Goal: Task Accomplishment & Management: Manage account settings

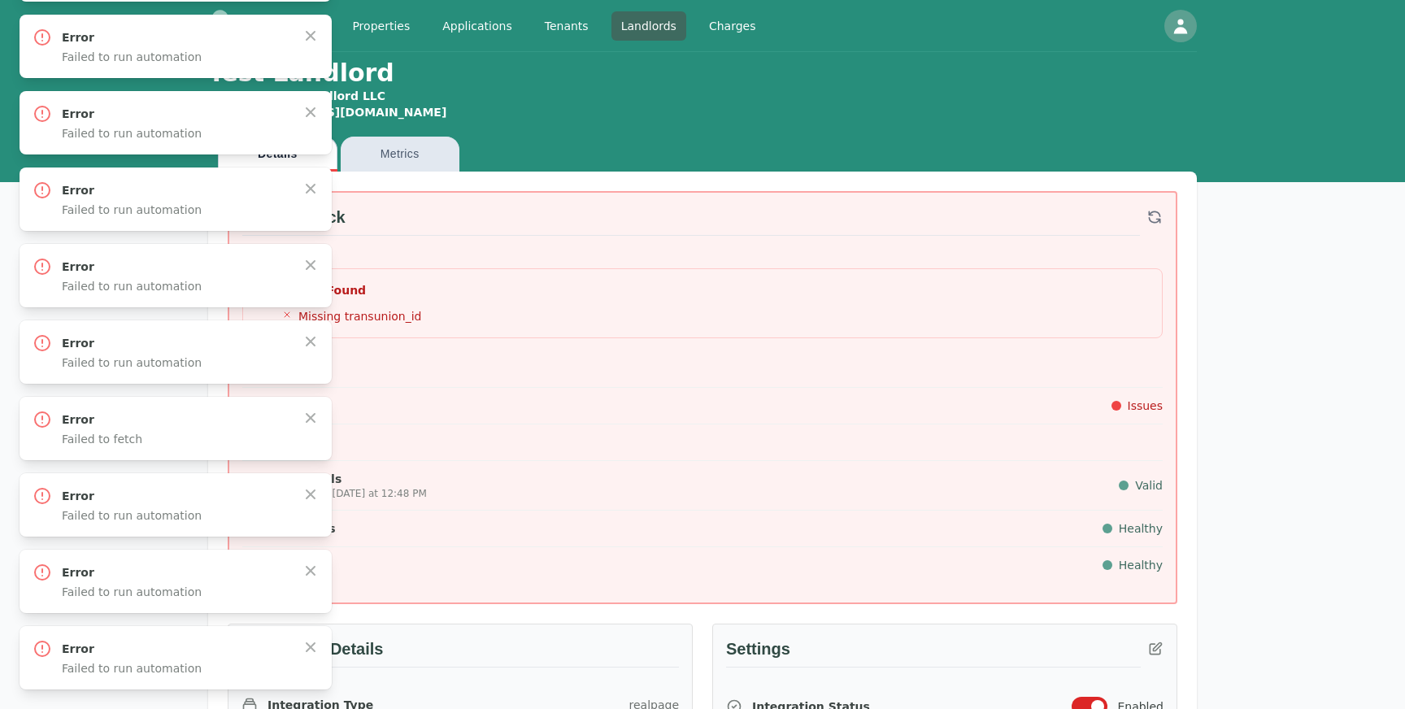
scroll to position [1079, 0]
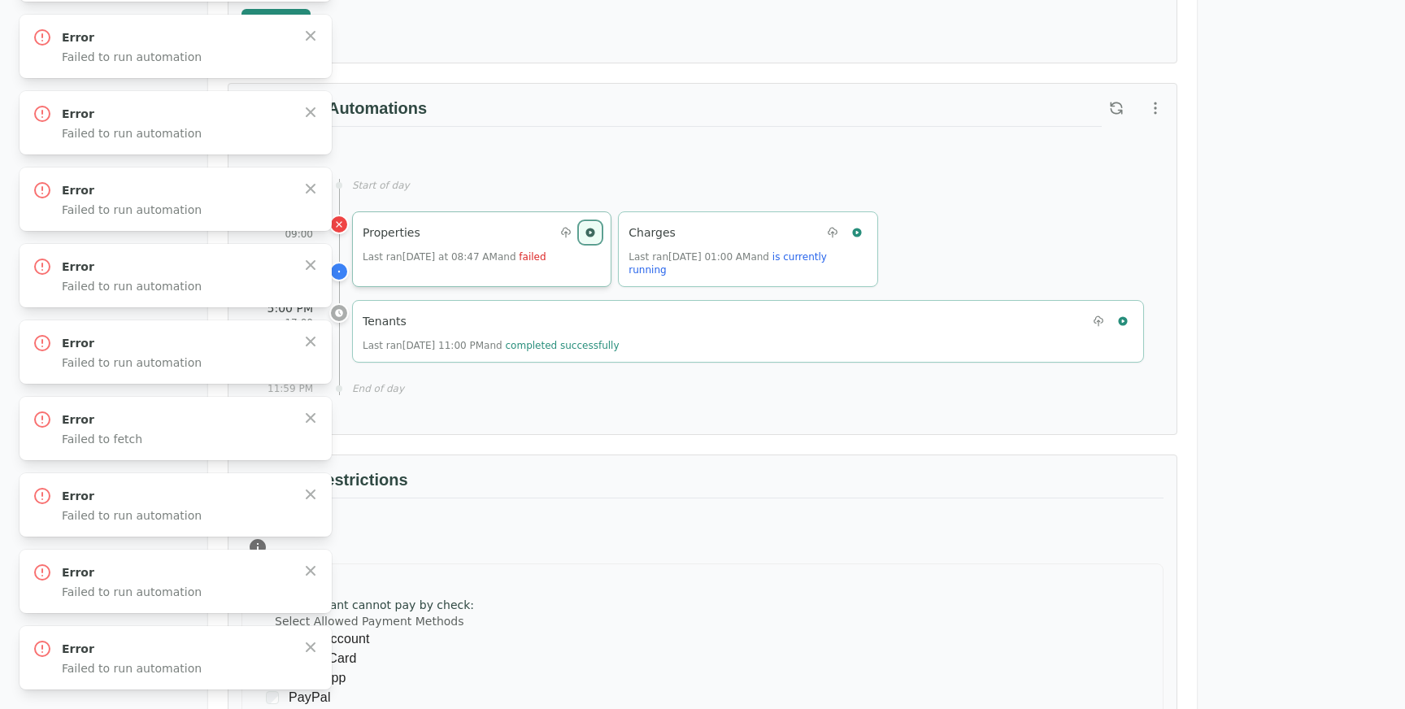
click at [583, 233] on button "button" at bounding box center [590, 232] width 21 height 21
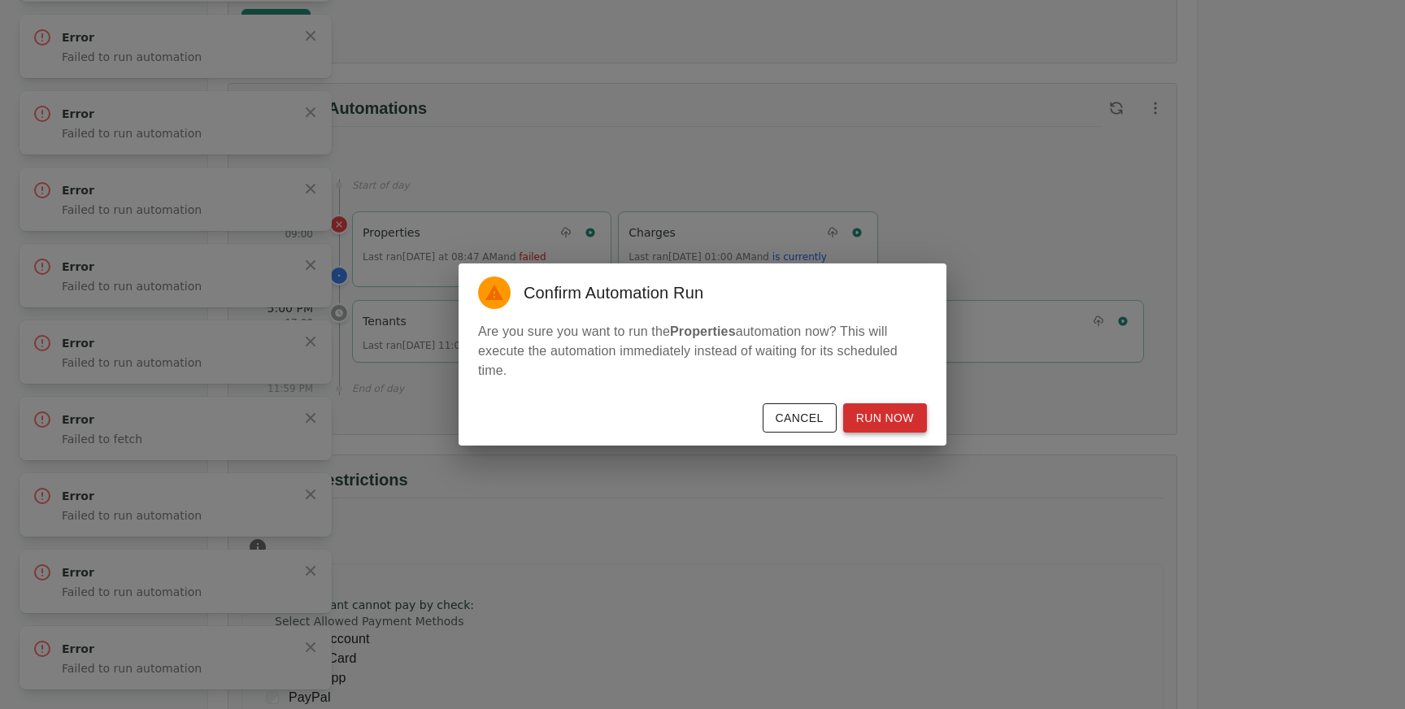
click at [863, 411] on button "Run Now" at bounding box center [885, 418] width 84 height 30
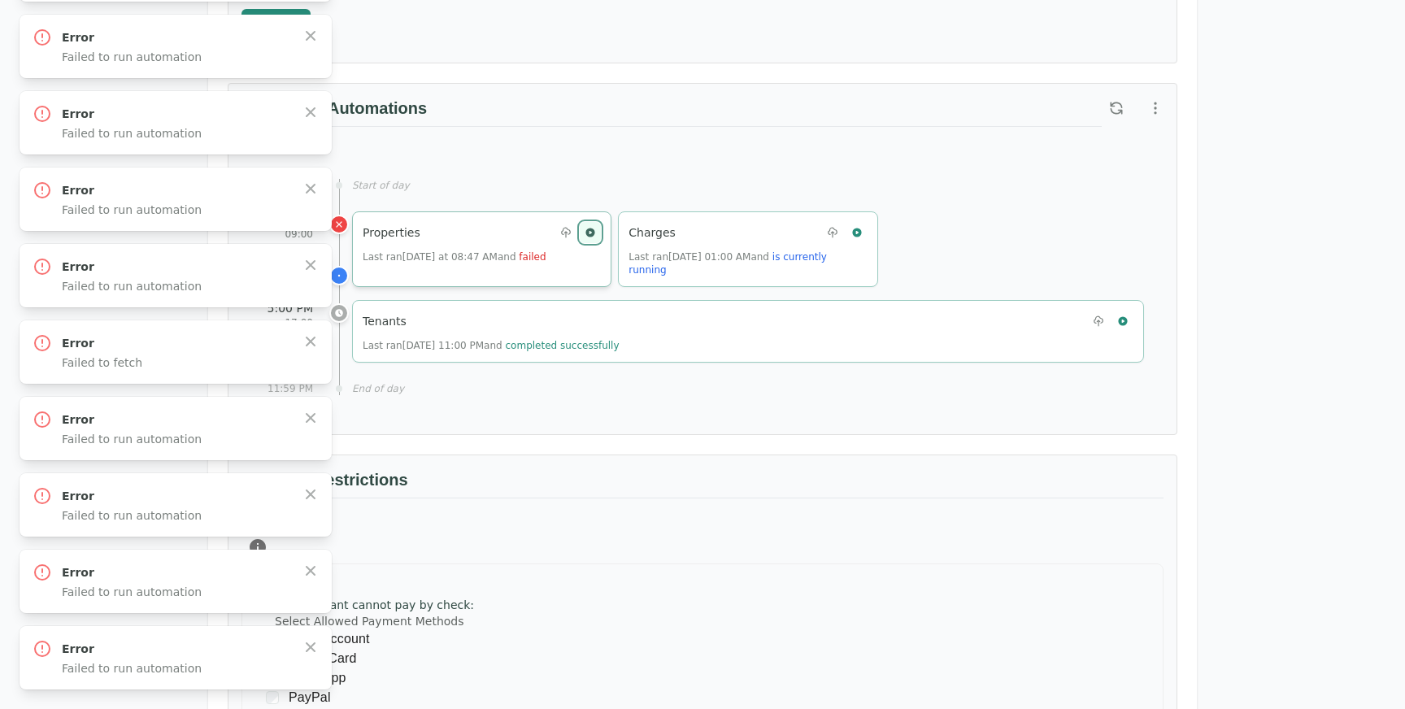
click at [586, 231] on icon "button" at bounding box center [590, 232] width 9 height 9
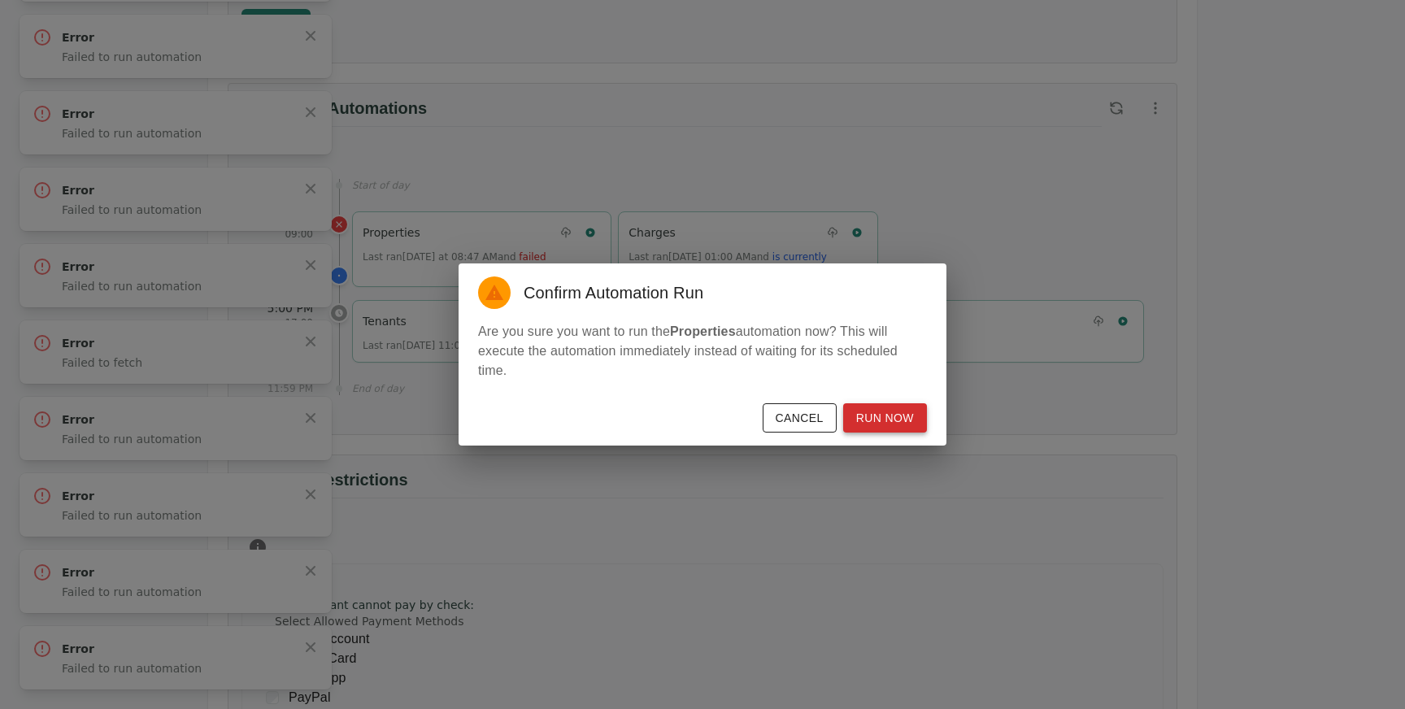
click at [894, 416] on button "Run Now" at bounding box center [885, 418] width 84 height 30
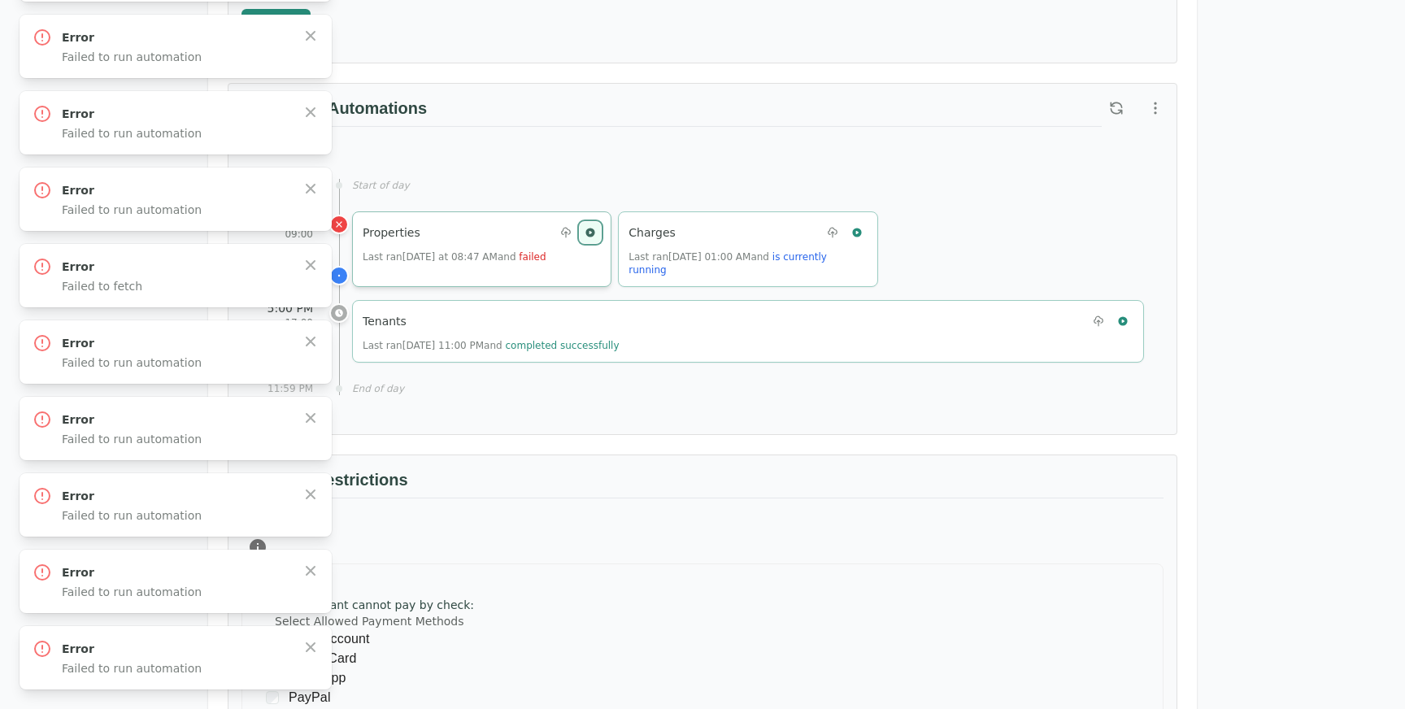
click at [591, 230] on icon "button" at bounding box center [590, 232] width 9 height 9
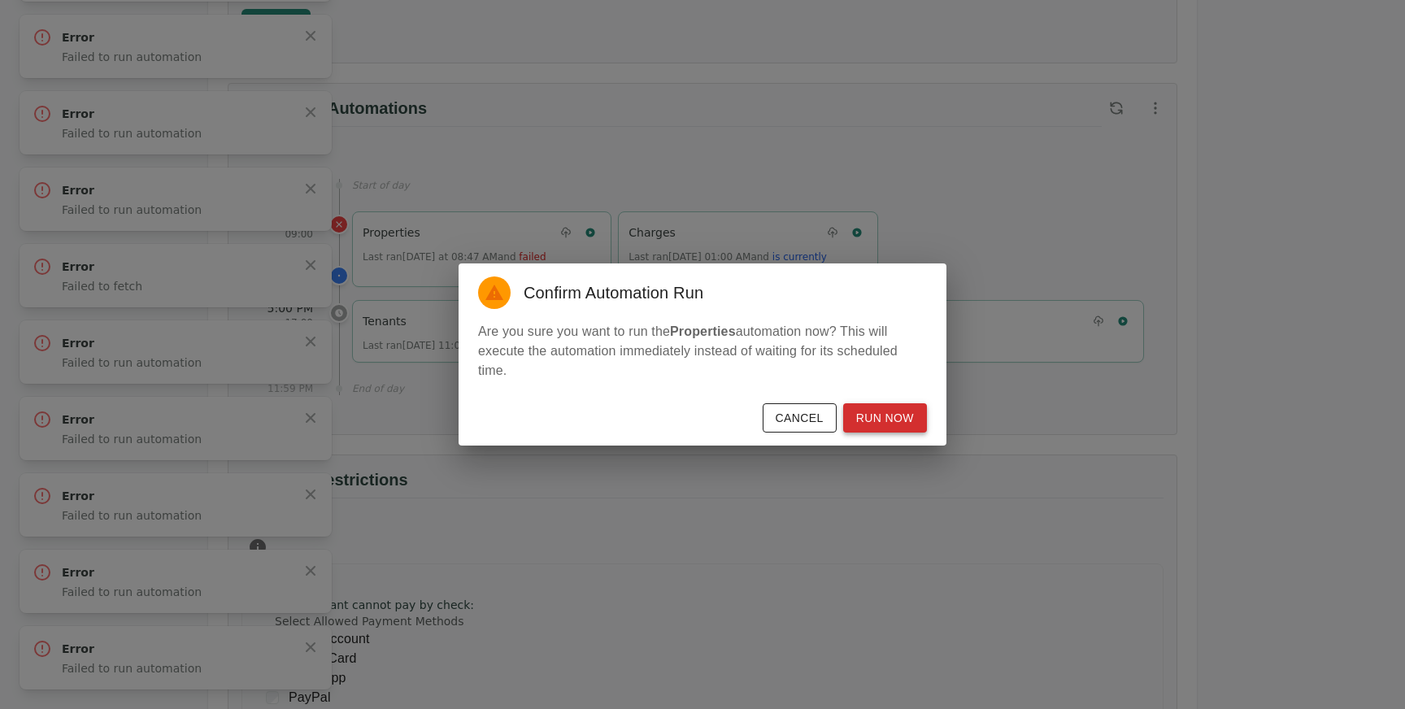
click at [896, 419] on button "Run Now" at bounding box center [885, 418] width 84 height 30
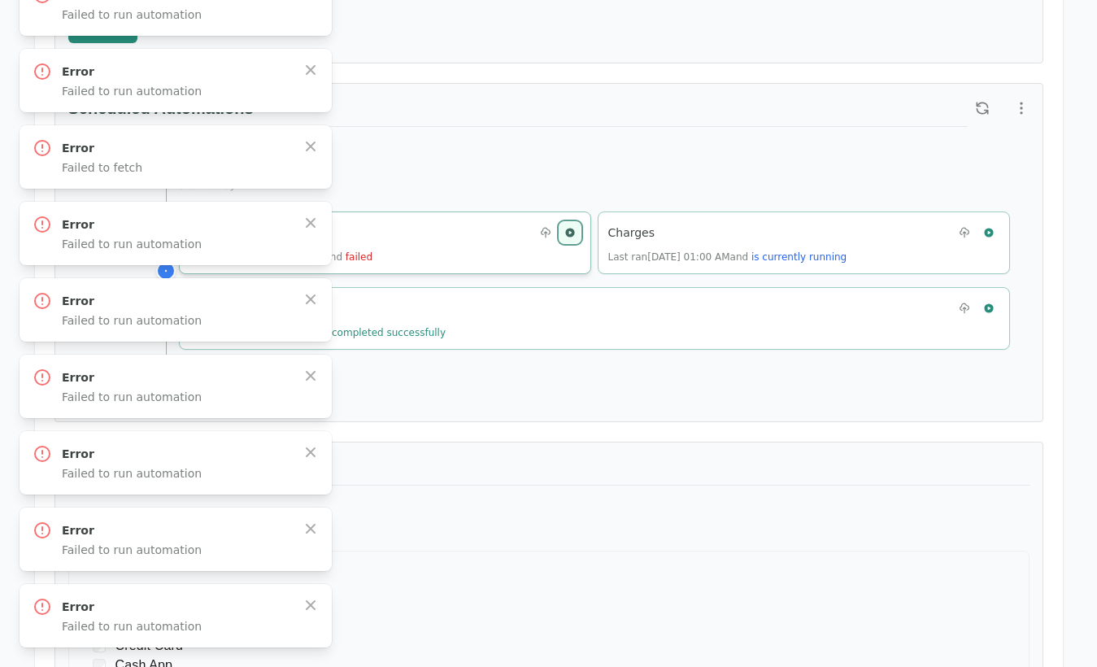
click at [565, 229] on icon "button" at bounding box center [569, 232] width 11 height 11
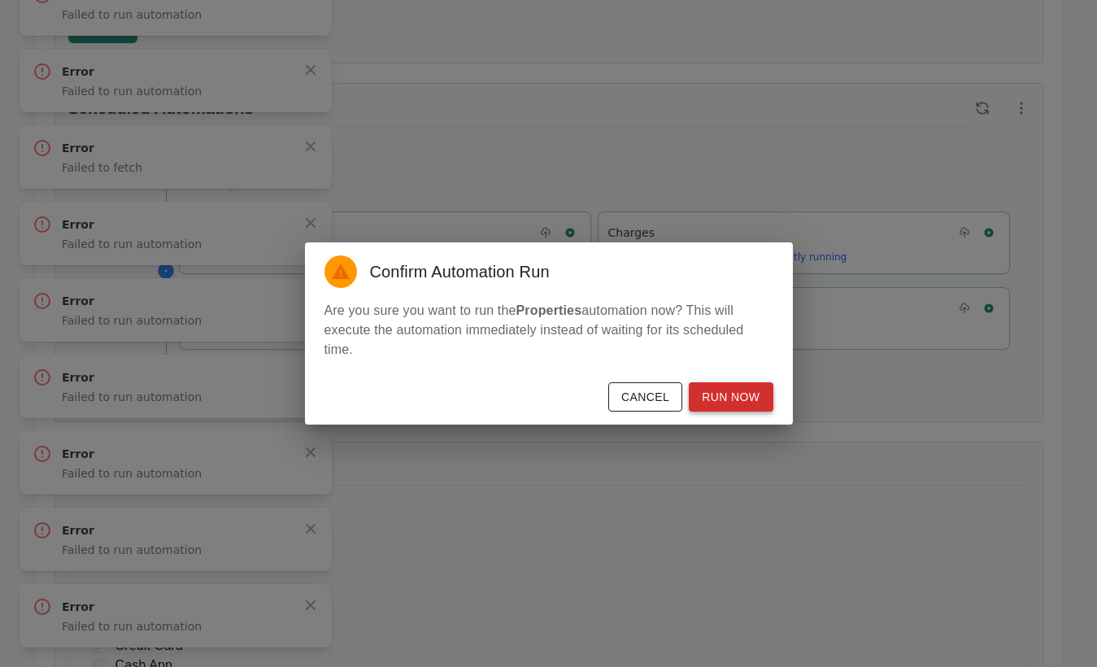
click at [729, 398] on button "Run Now" at bounding box center [731, 397] width 84 height 30
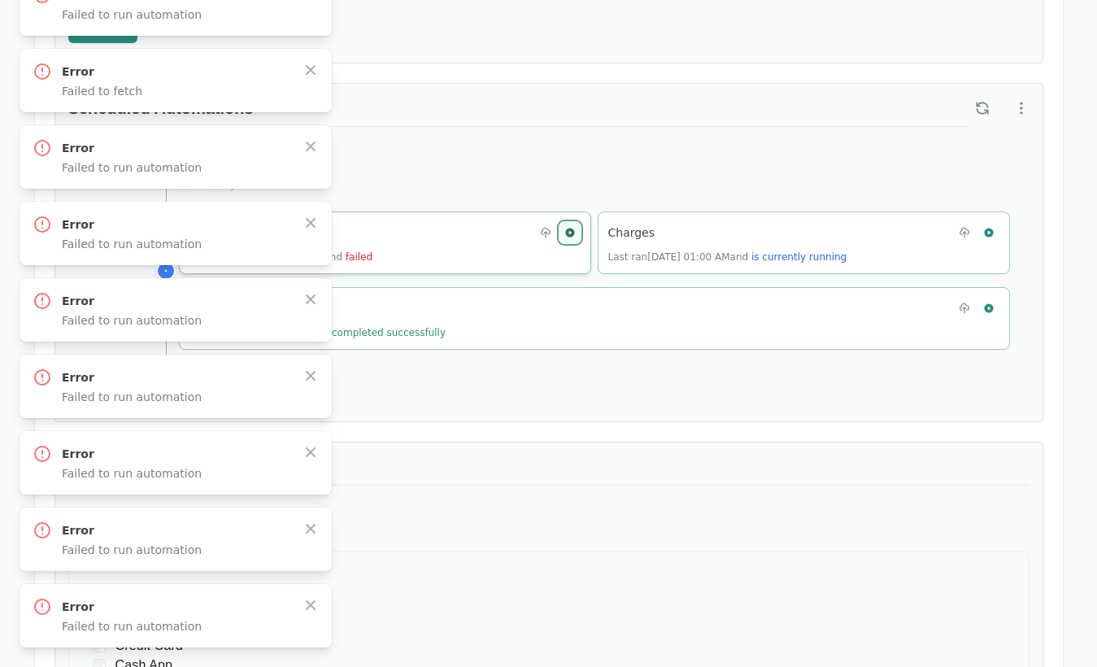
click at [569, 233] on icon "button" at bounding box center [569, 232] width 9 height 9
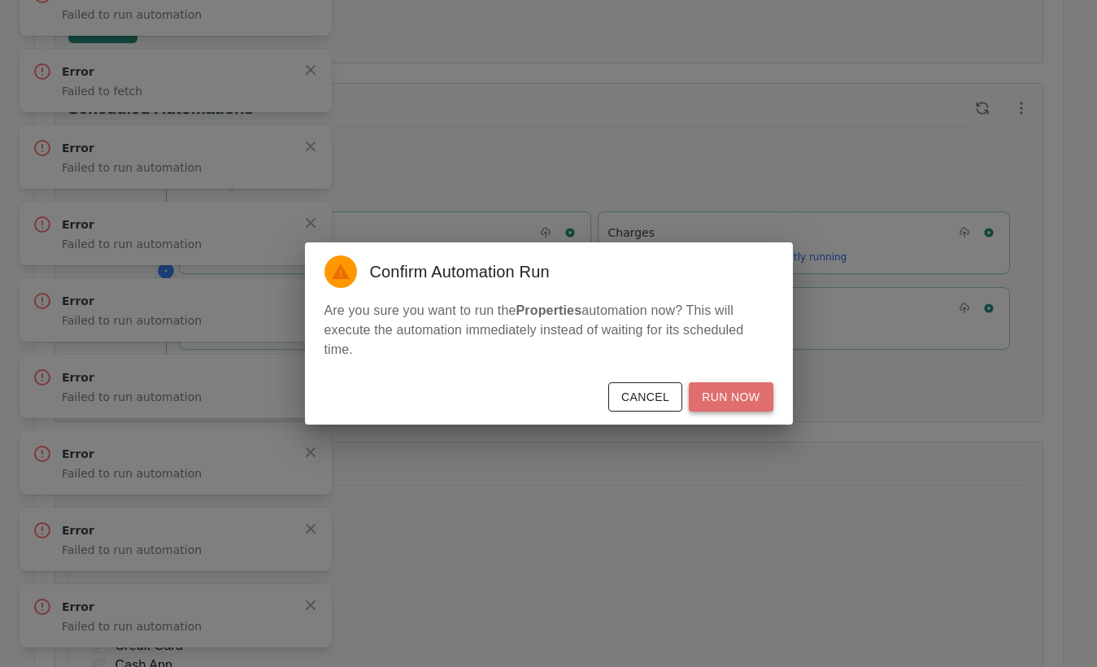
click at [720, 402] on button "Run Now" at bounding box center [731, 397] width 84 height 30
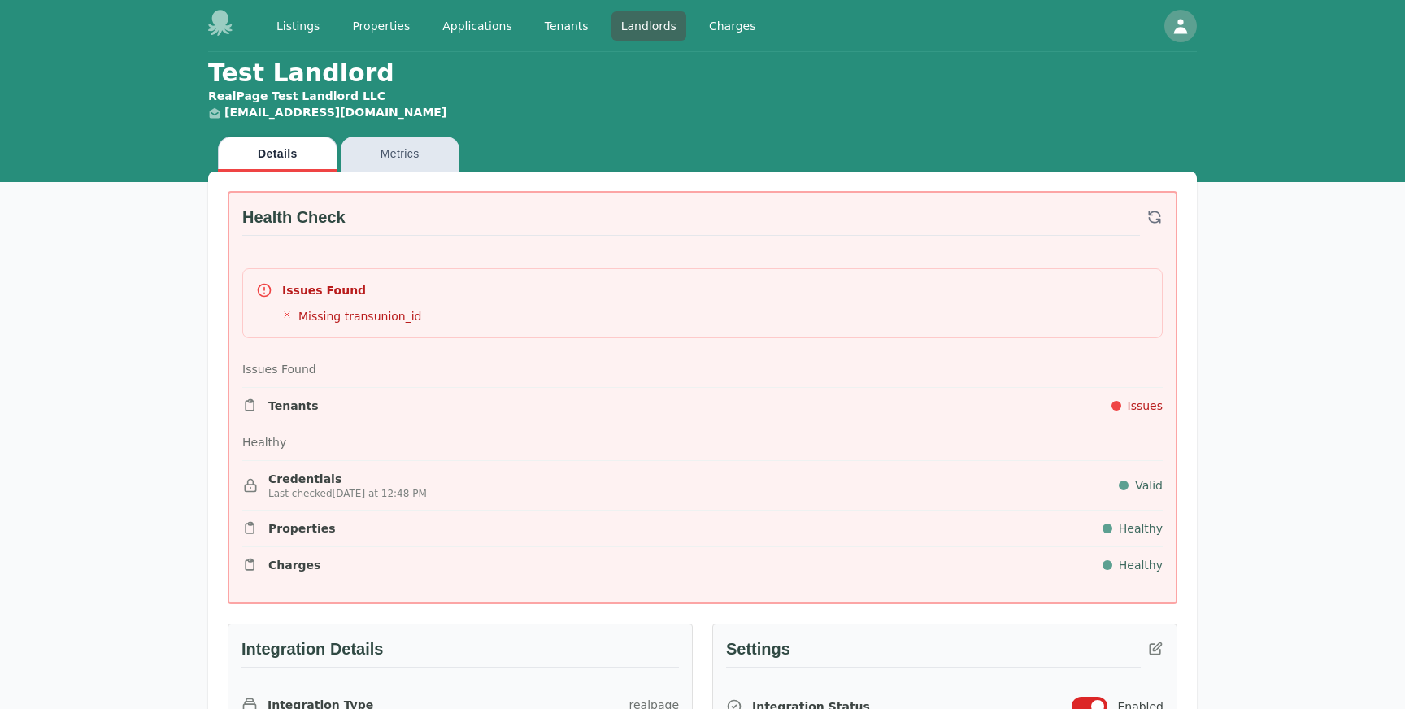
scroll to position [1058, 0]
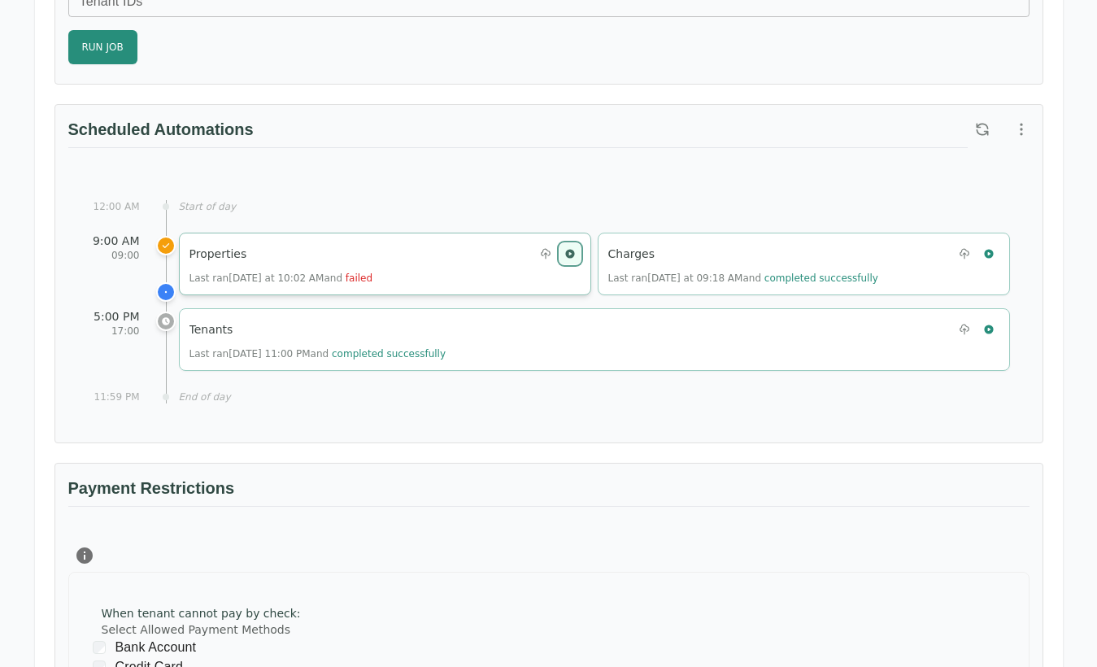
click at [570, 253] on icon "button" at bounding box center [569, 253] width 11 height 11
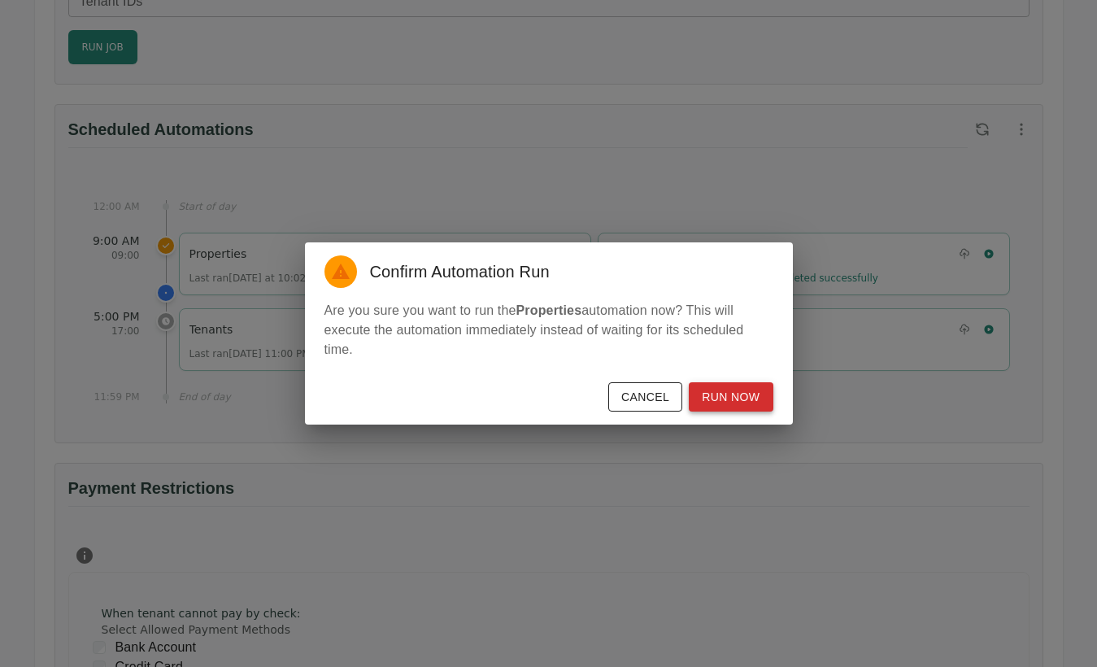
click at [728, 389] on button "Run Now" at bounding box center [731, 397] width 84 height 30
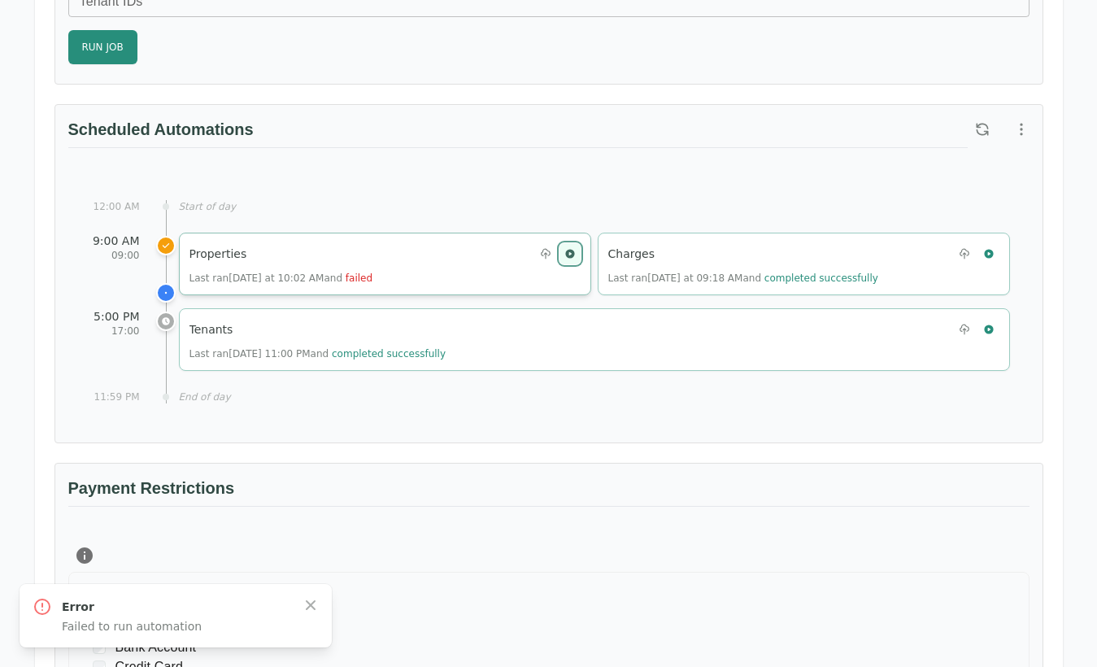
click at [576, 251] on button "button" at bounding box center [569, 253] width 21 height 21
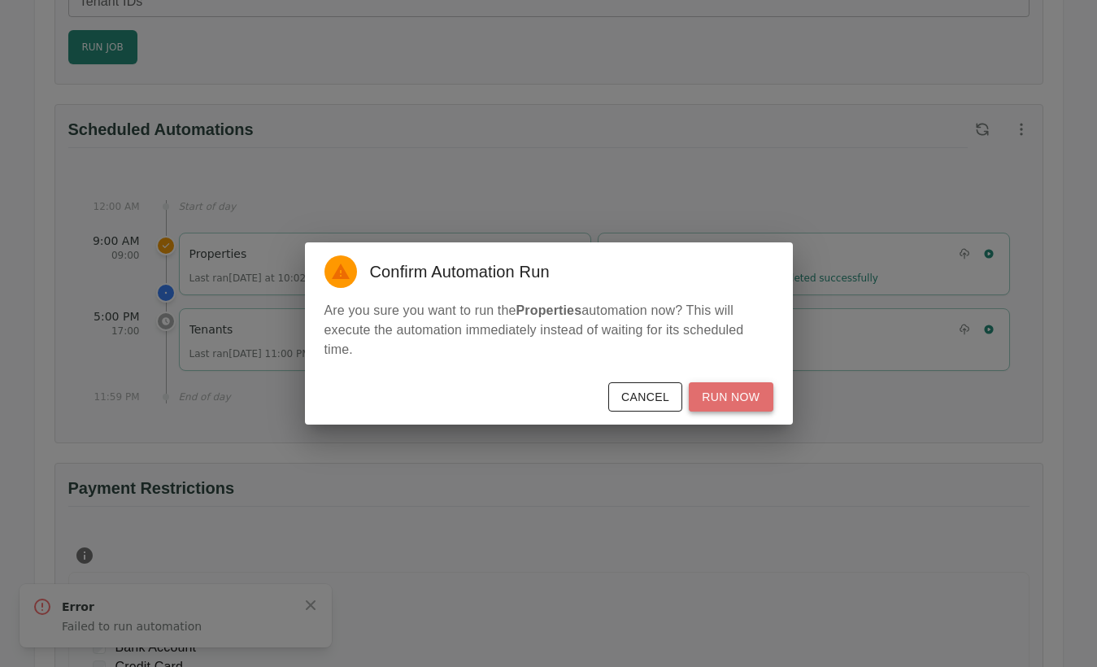
click at [727, 390] on button "Run Now" at bounding box center [731, 397] width 84 height 30
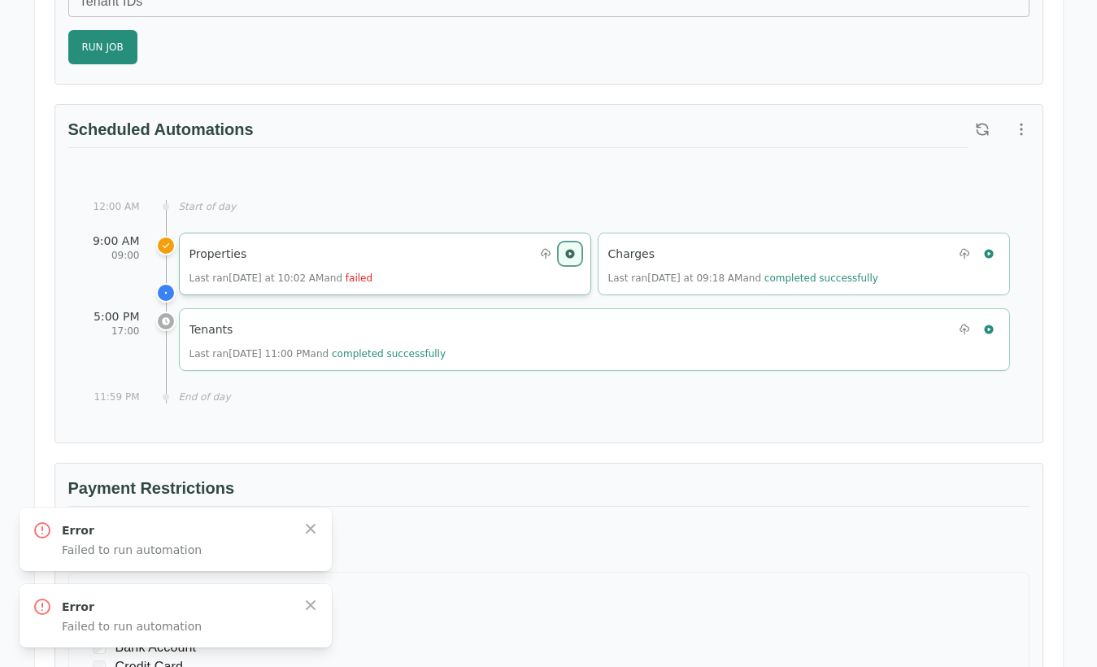
click at [573, 254] on icon "button" at bounding box center [569, 253] width 9 height 9
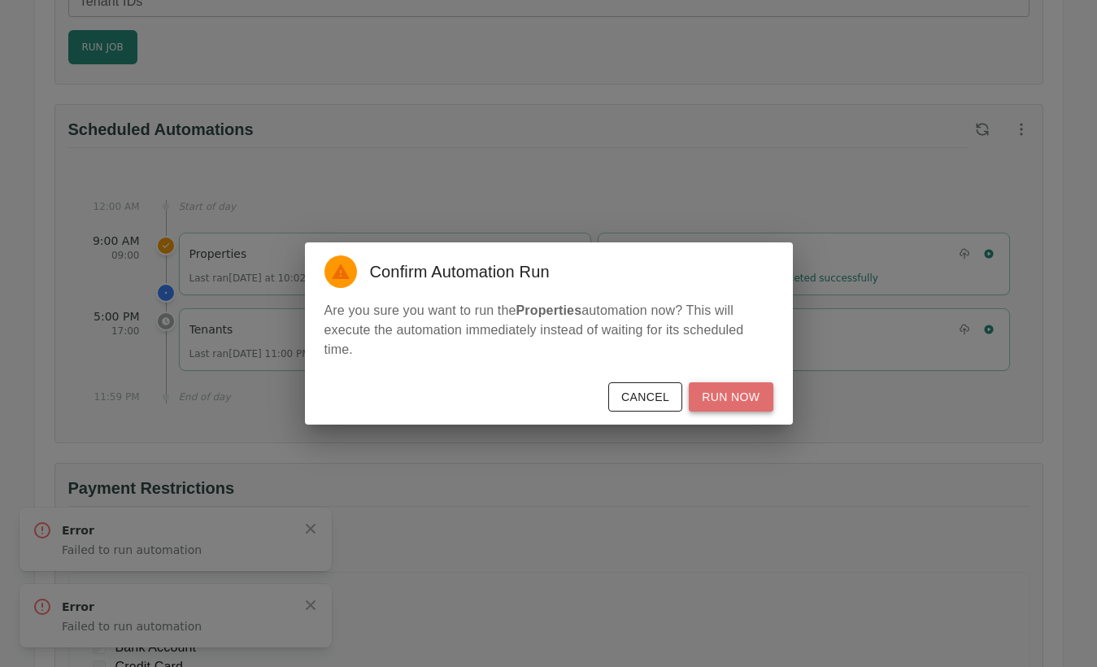
click at [731, 401] on button "Run Now" at bounding box center [731, 397] width 84 height 30
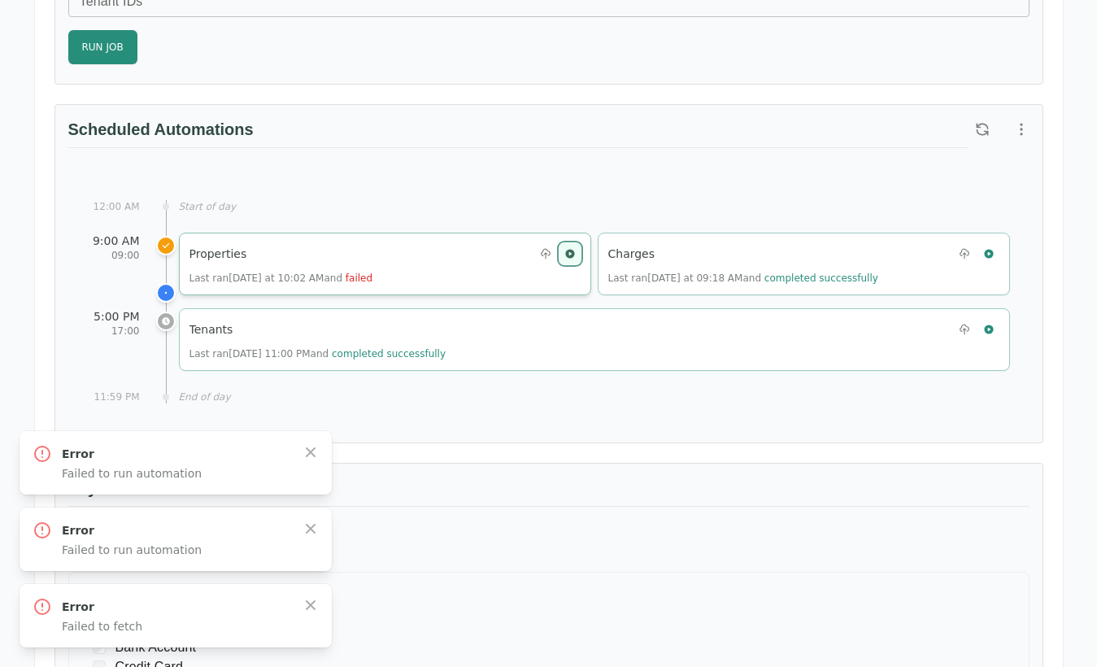
click at [567, 250] on icon "button" at bounding box center [569, 253] width 9 height 9
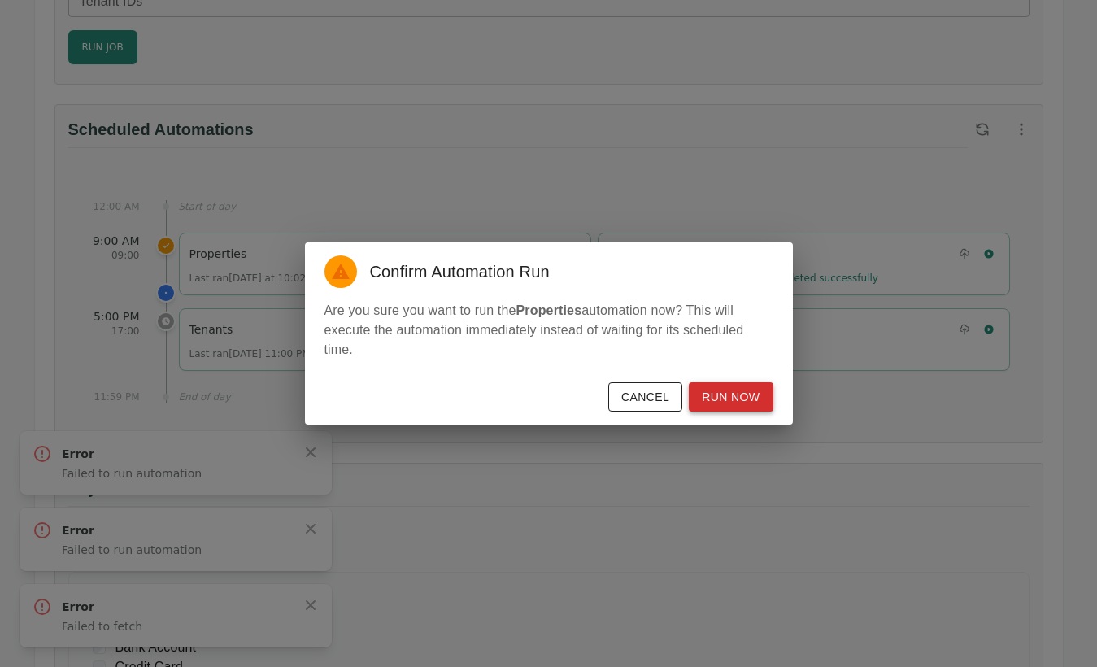
click at [731, 398] on button "Run Now" at bounding box center [731, 397] width 84 height 30
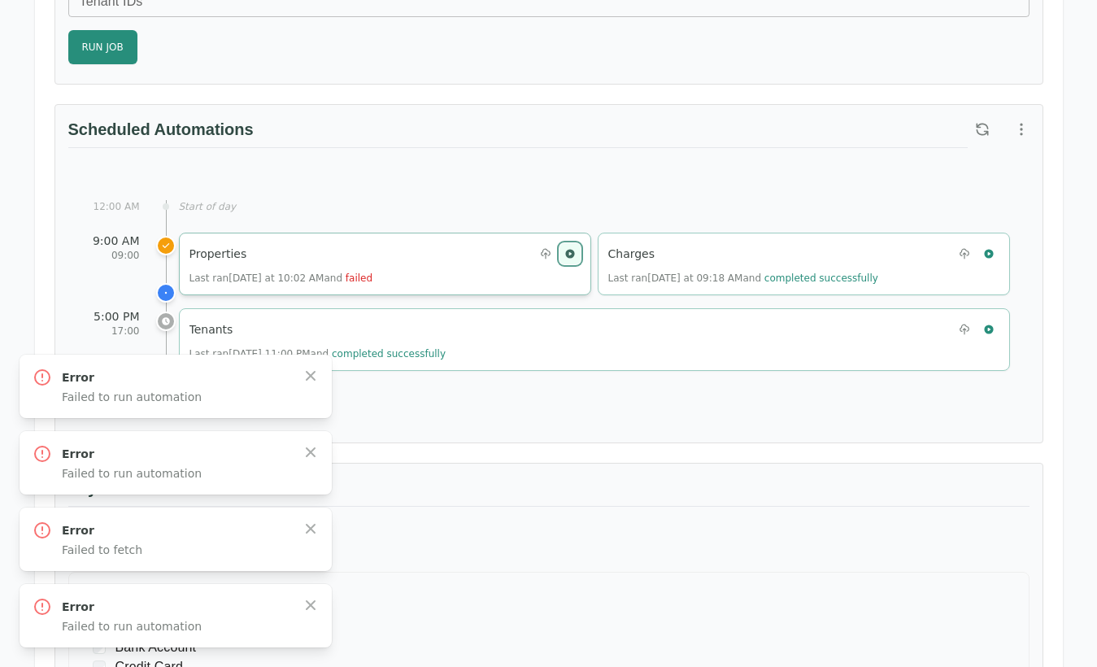
click at [571, 250] on icon "button" at bounding box center [569, 253] width 9 height 9
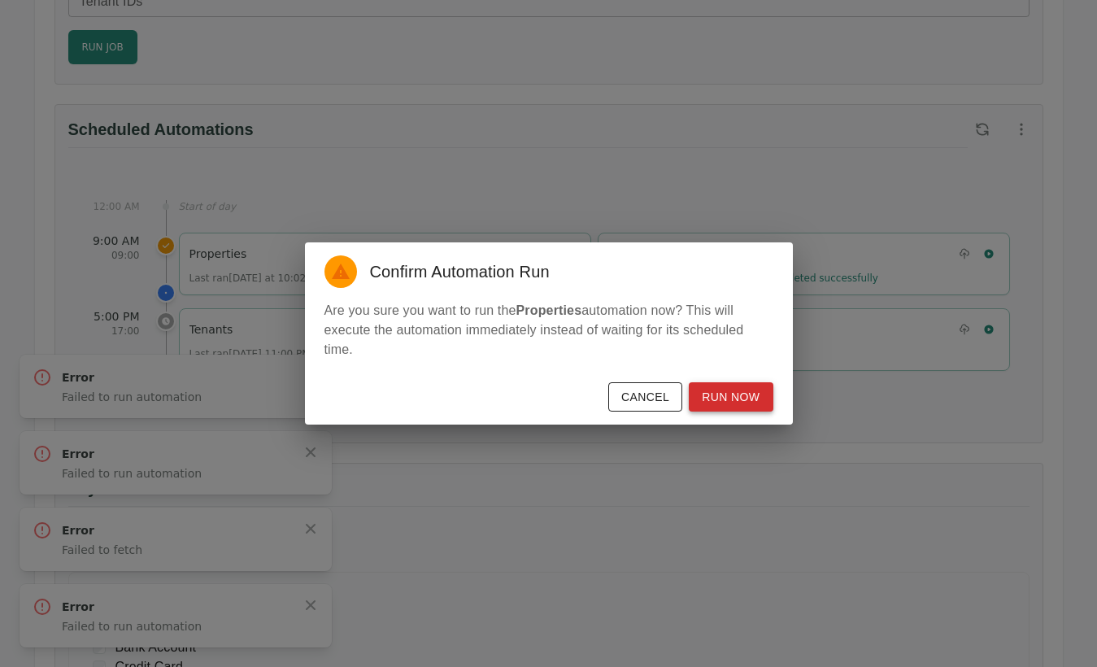
click at [733, 400] on button "Run Now" at bounding box center [731, 397] width 84 height 30
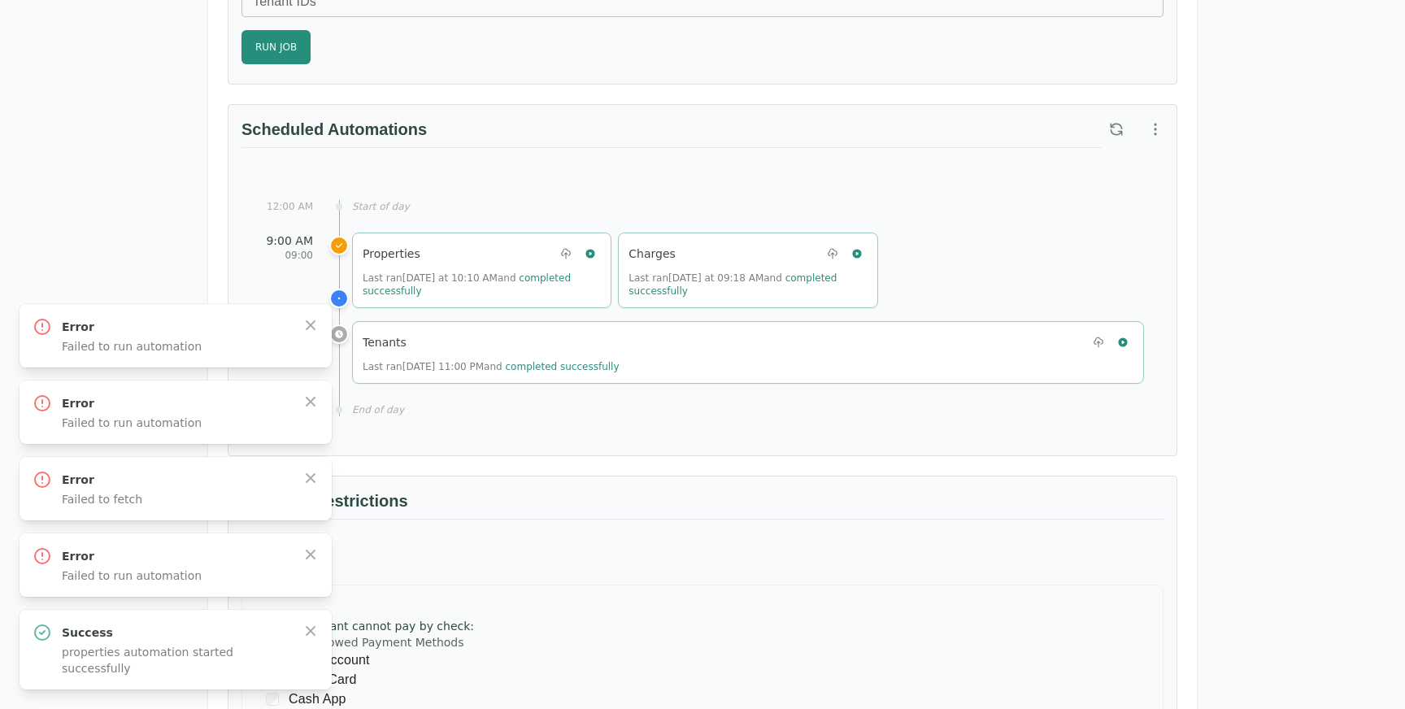
click at [639, 181] on div "12:00 AM Start of day 9:00 AM 09:00 Properties Last ran Today at 10:10 AM and c…" at bounding box center [702, 307] width 922 height 255
click at [1123, 340] on icon "button" at bounding box center [1122, 342] width 11 height 11
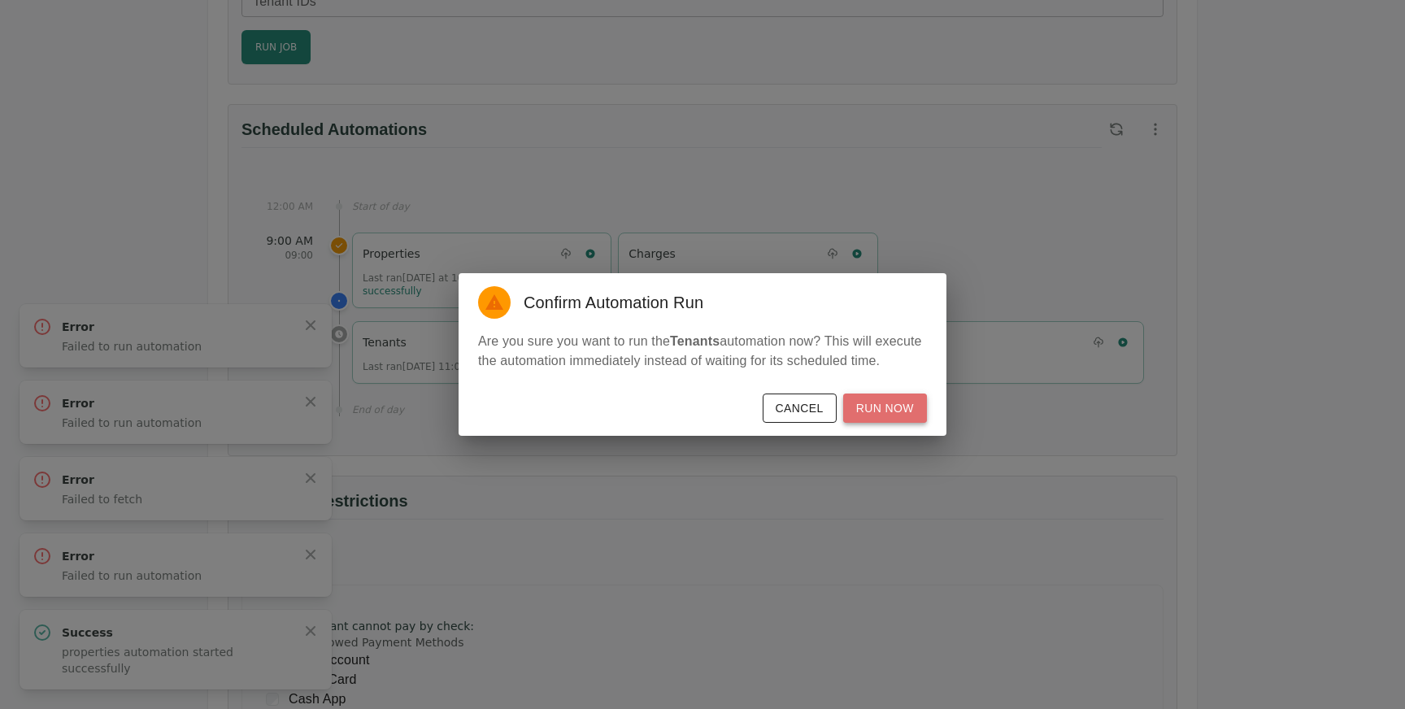
click at [873, 416] on button "Run Now" at bounding box center [885, 408] width 84 height 30
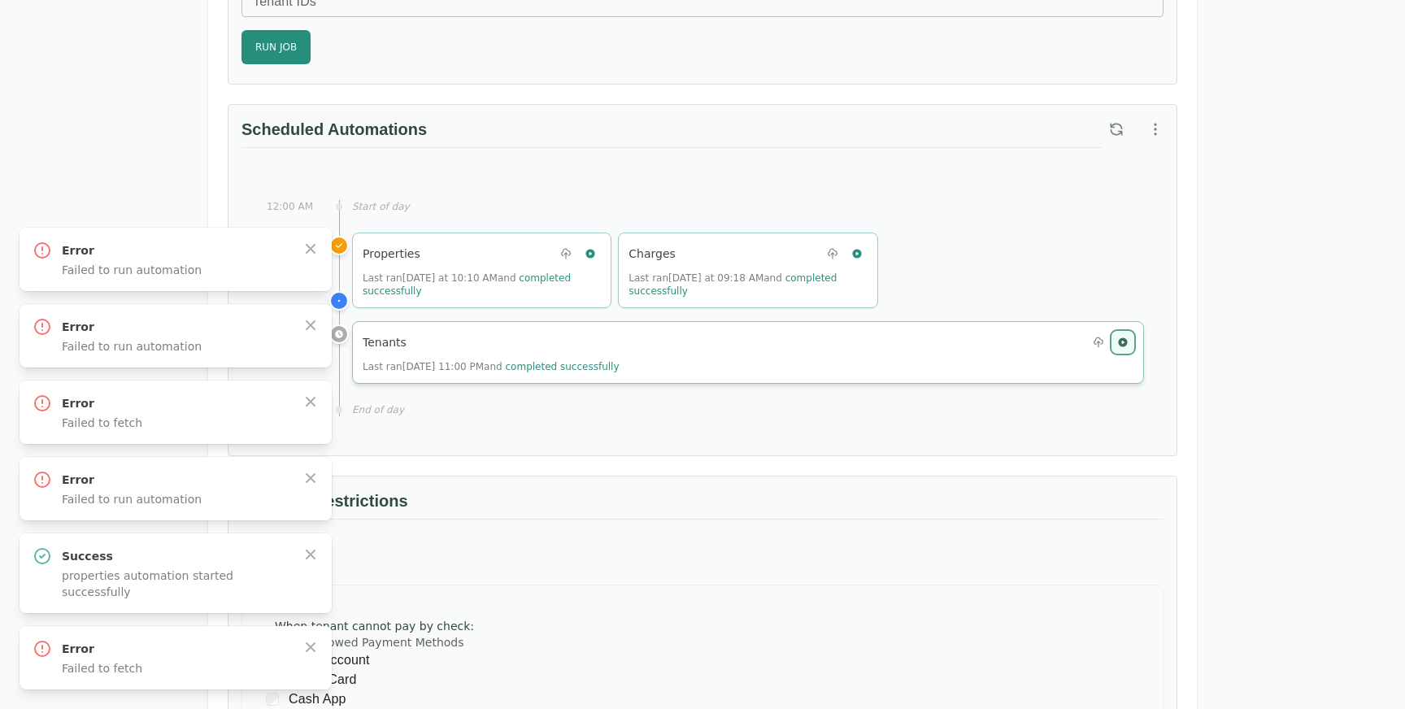
click at [1122, 341] on icon "button" at bounding box center [1122, 342] width 11 height 11
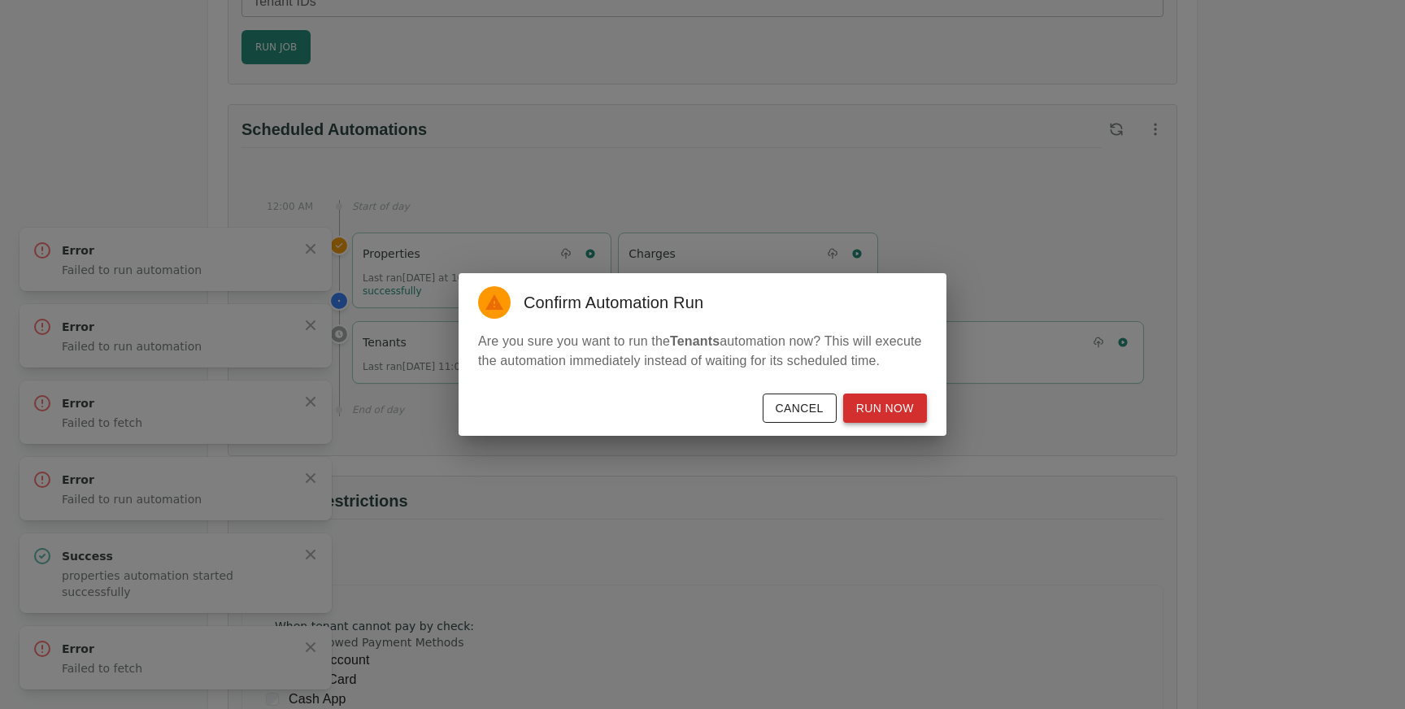
click at [875, 419] on button "Run Now" at bounding box center [885, 408] width 84 height 30
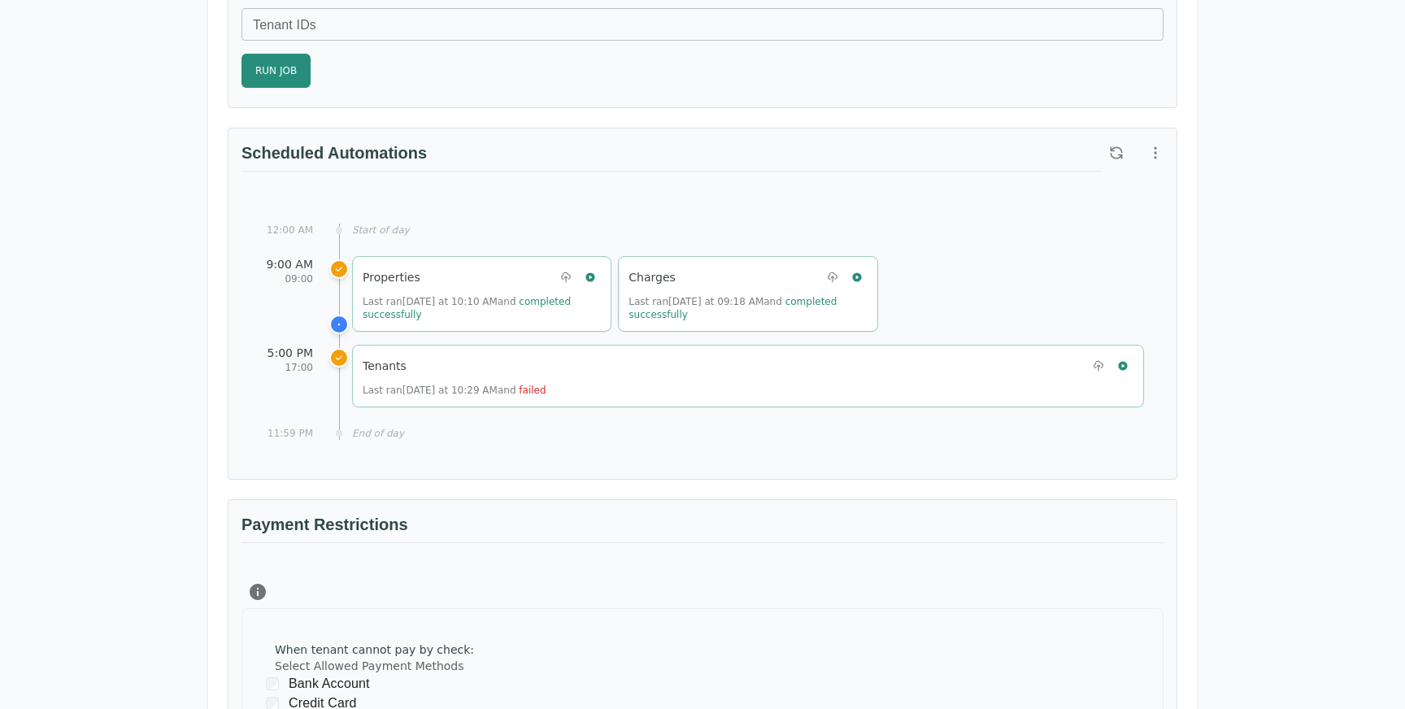
scroll to position [1045, 0]
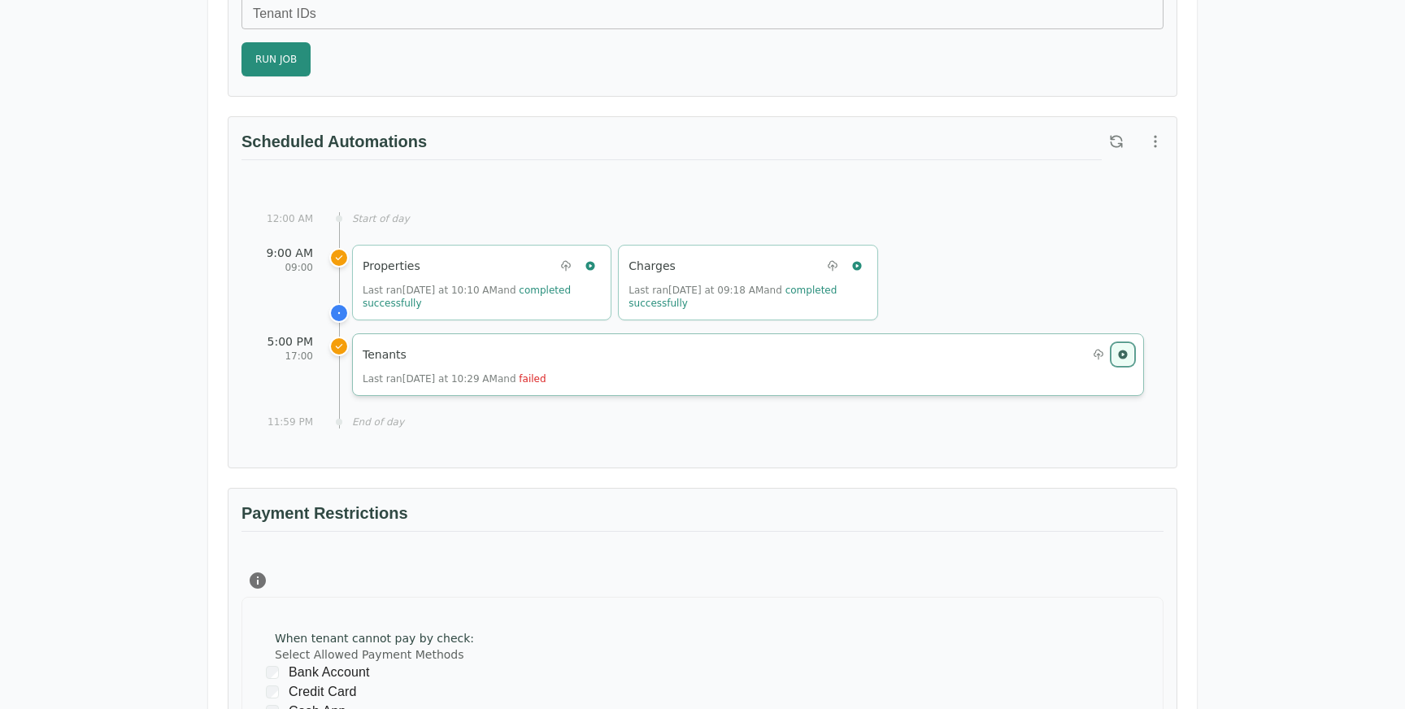
click at [1123, 353] on icon "button" at bounding box center [1122, 354] width 11 height 11
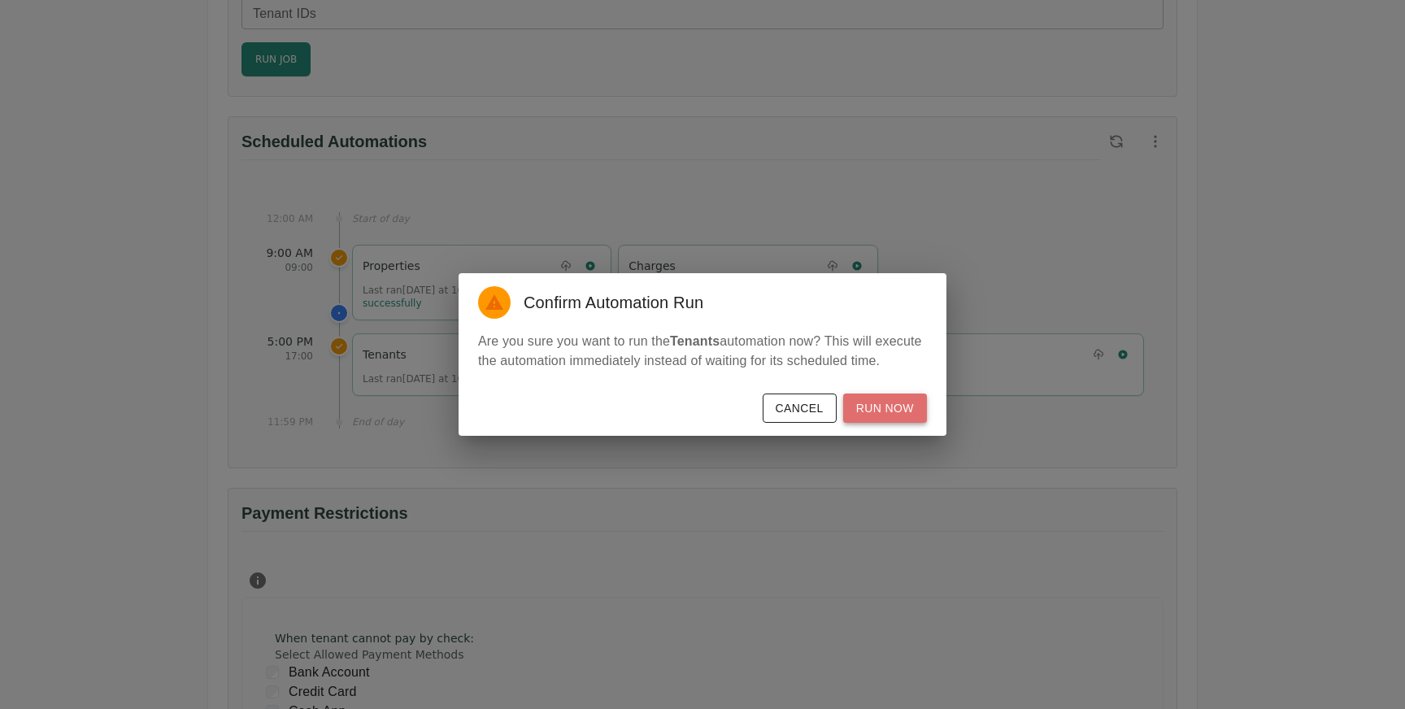
click at [910, 419] on button "Run Now" at bounding box center [885, 408] width 84 height 30
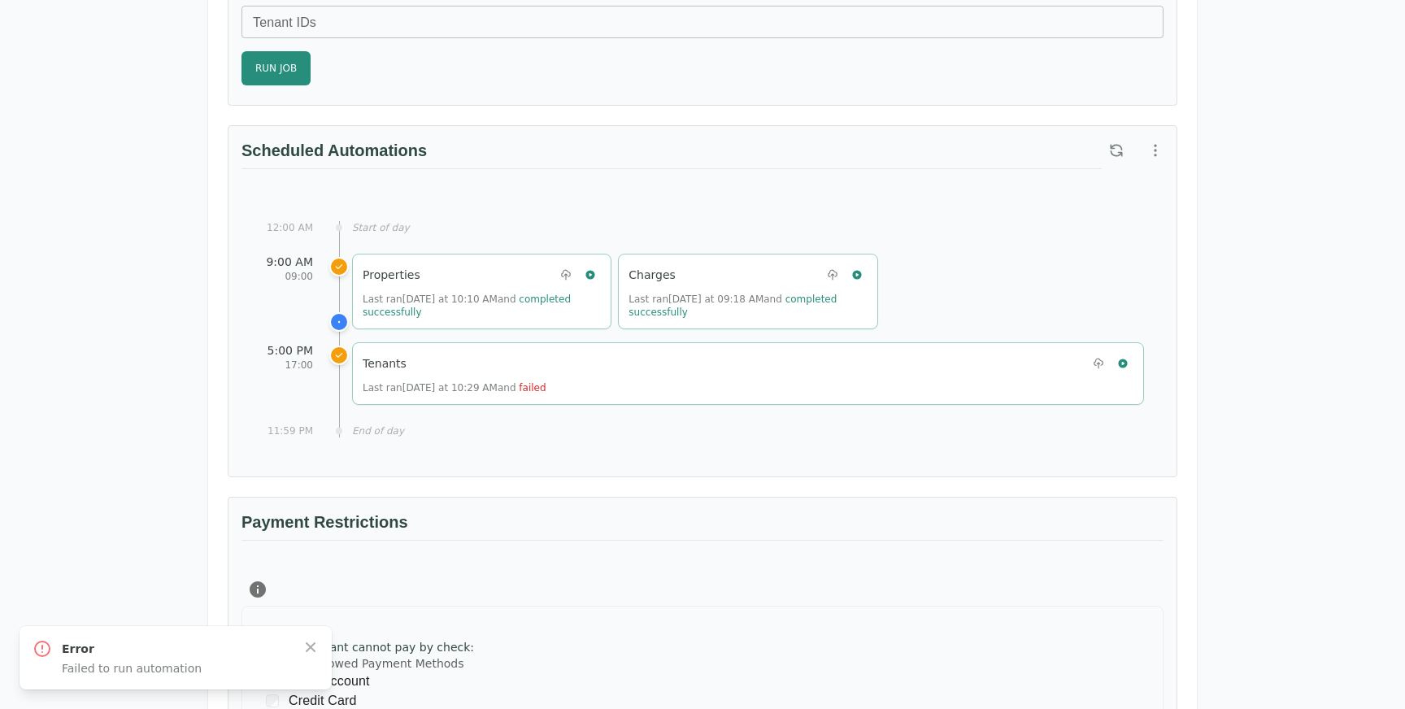
scroll to position [1067, 0]
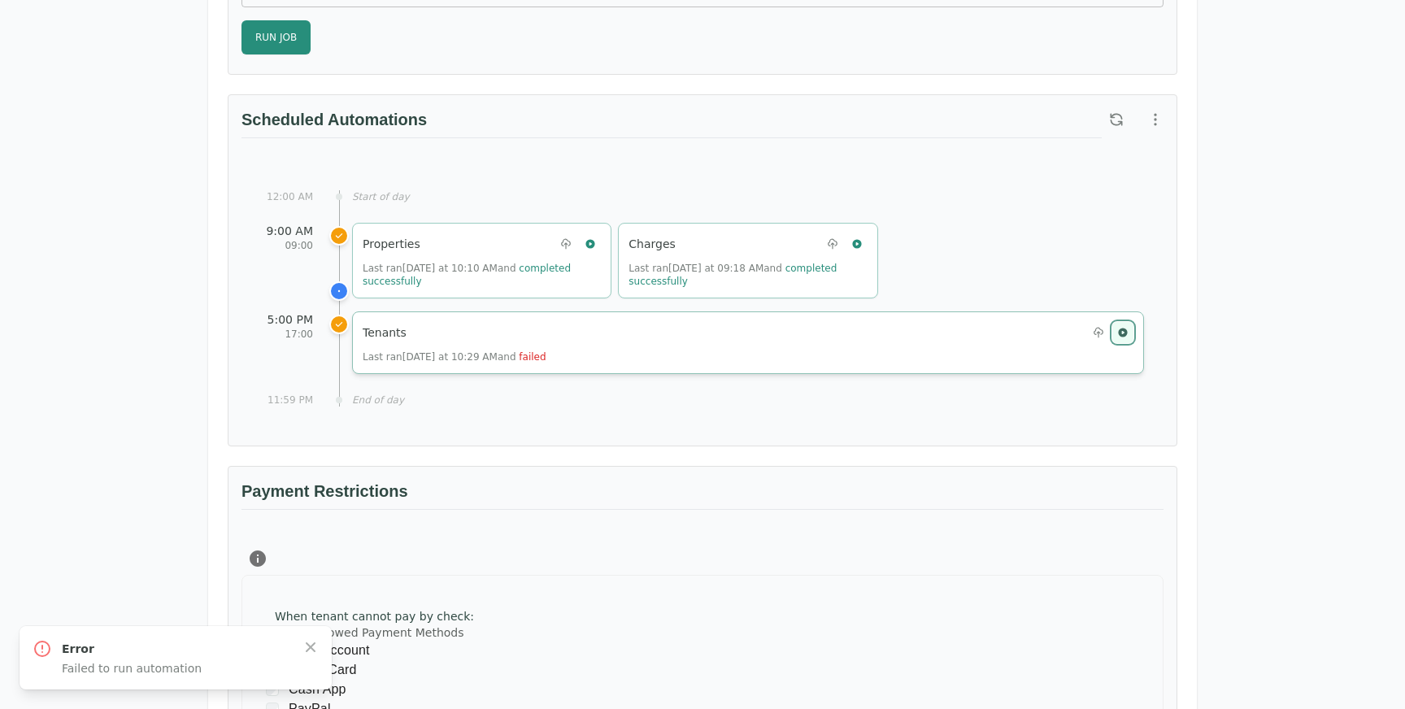
click at [1127, 332] on icon "button" at bounding box center [1122, 332] width 9 height 9
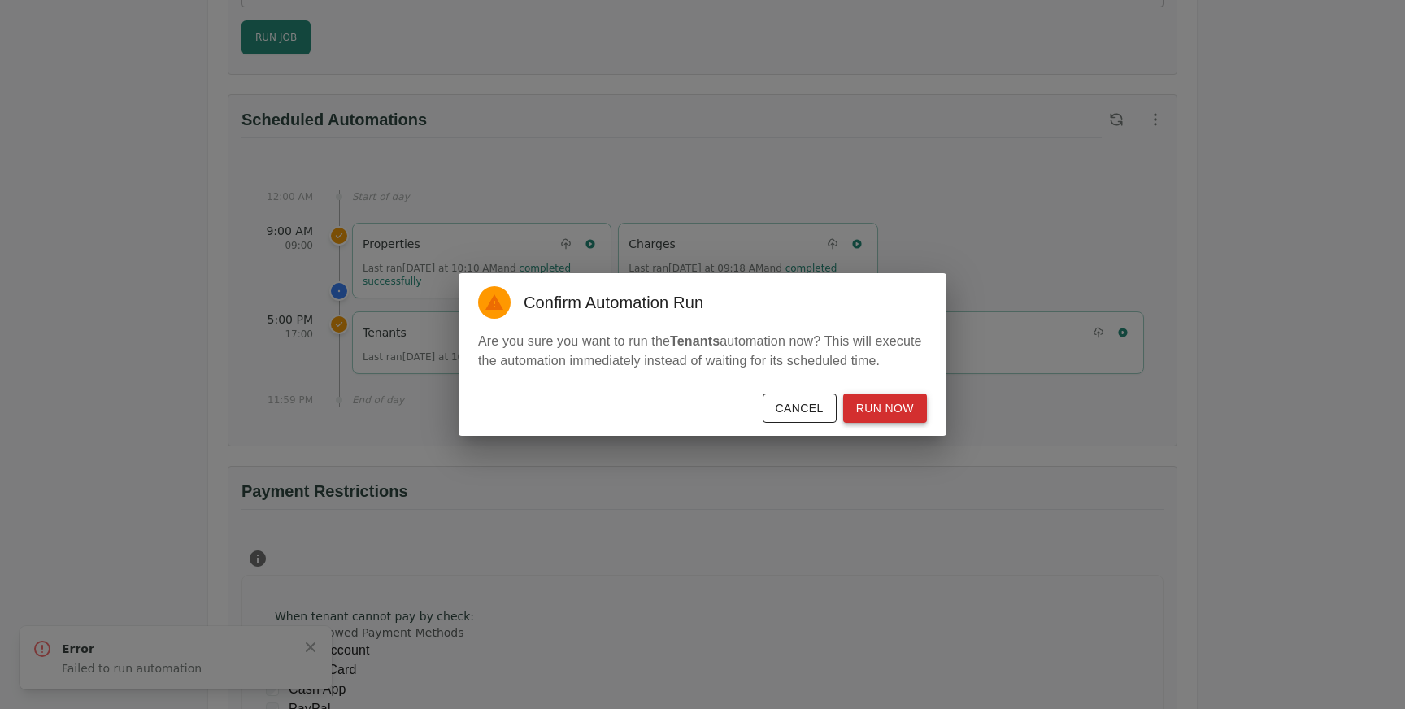
click at [863, 414] on button "Run Now" at bounding box center [885, 408] width 84 height 30
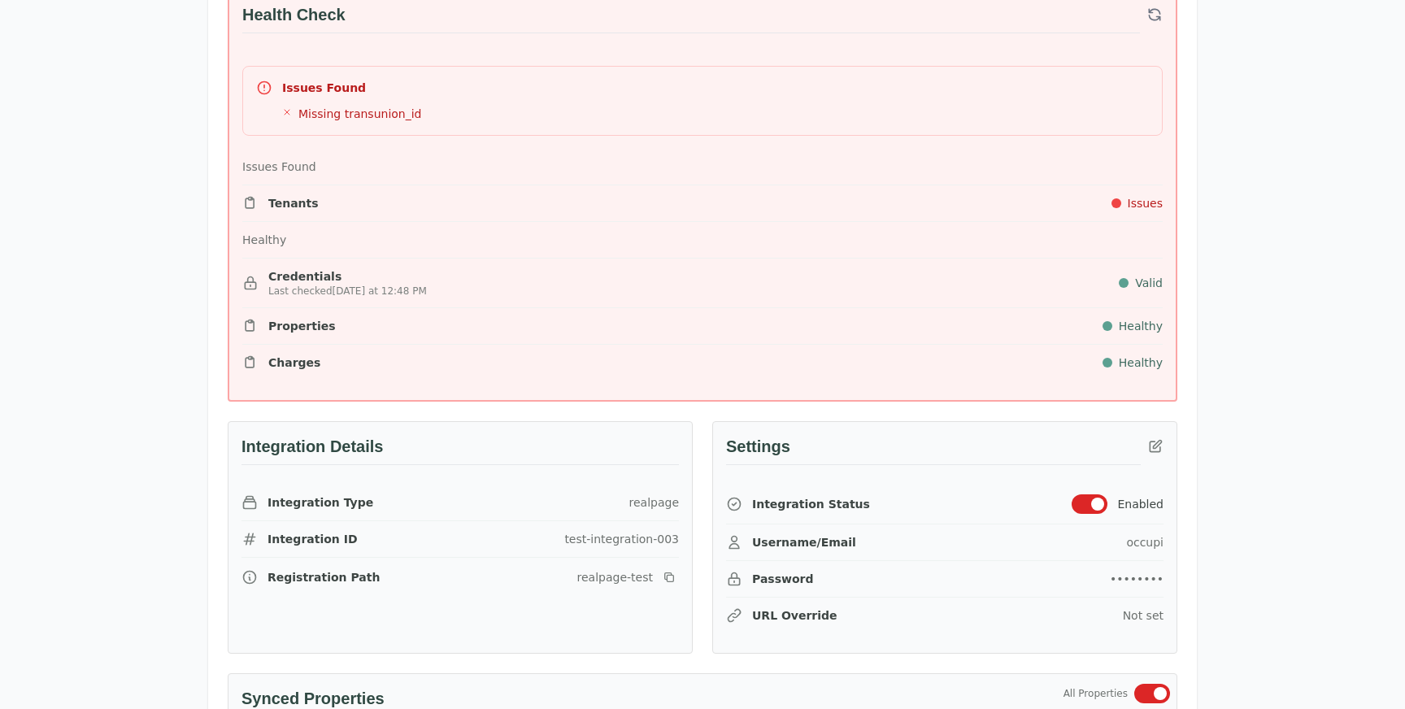
scroll to position [222, 0]
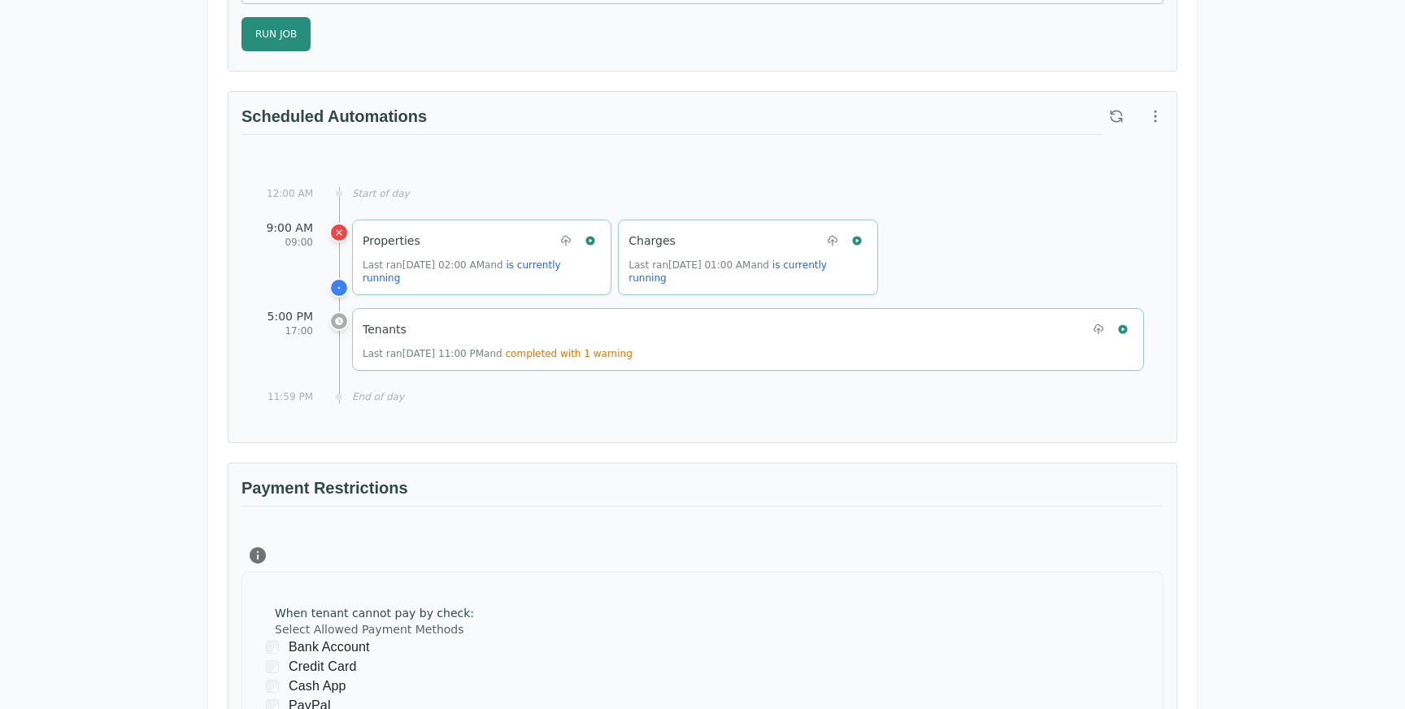
scroll to position [1097, 0]
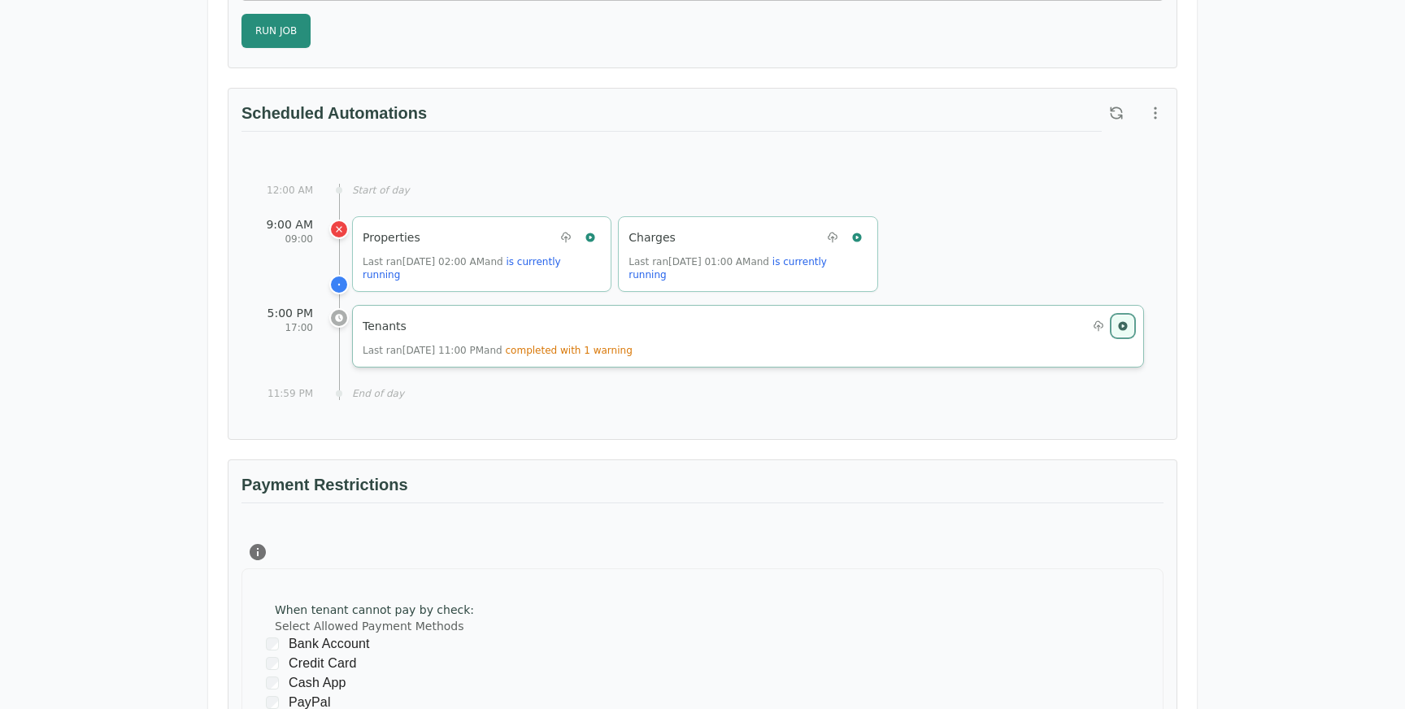
click at [1132, 330] on button "button" at bounding box center [1122, 325] width 21 height 21
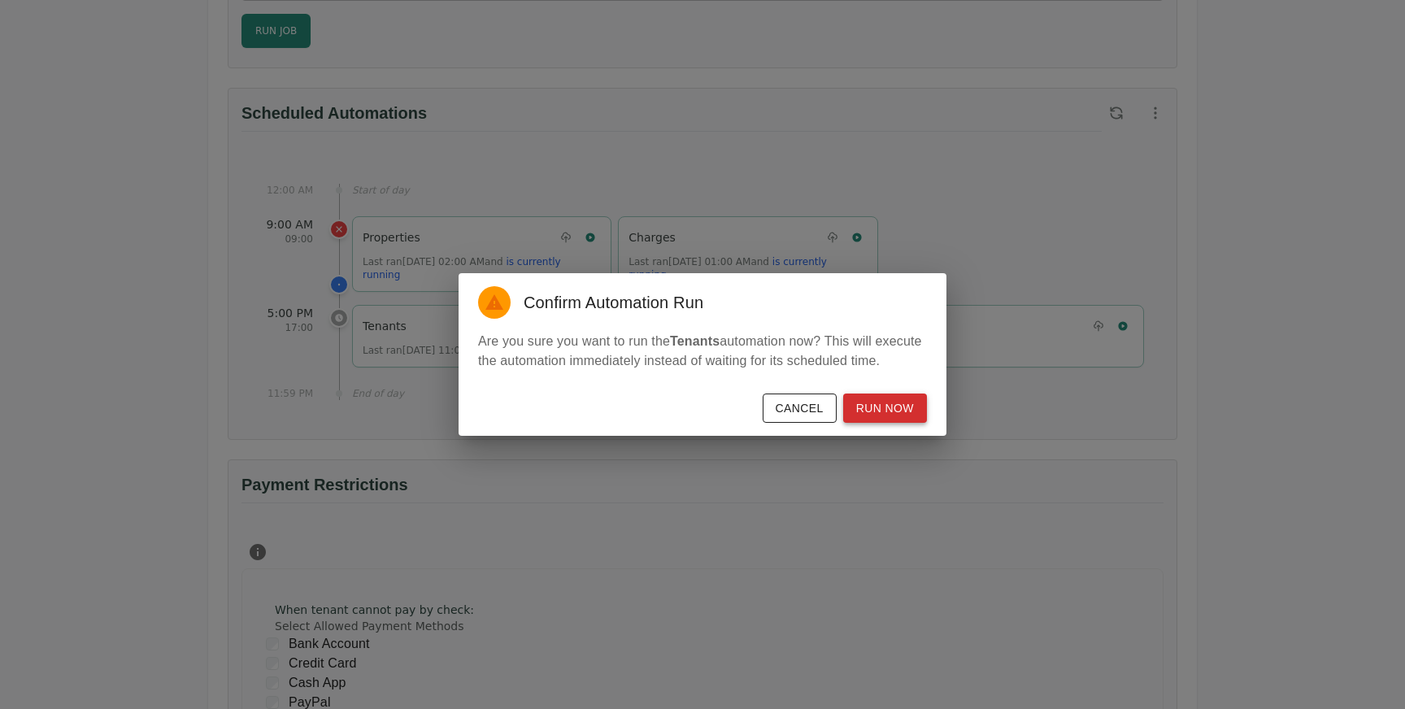
click at [866, 415] on button "Run Now" at bounding box center [885, 408] width 84 height 30
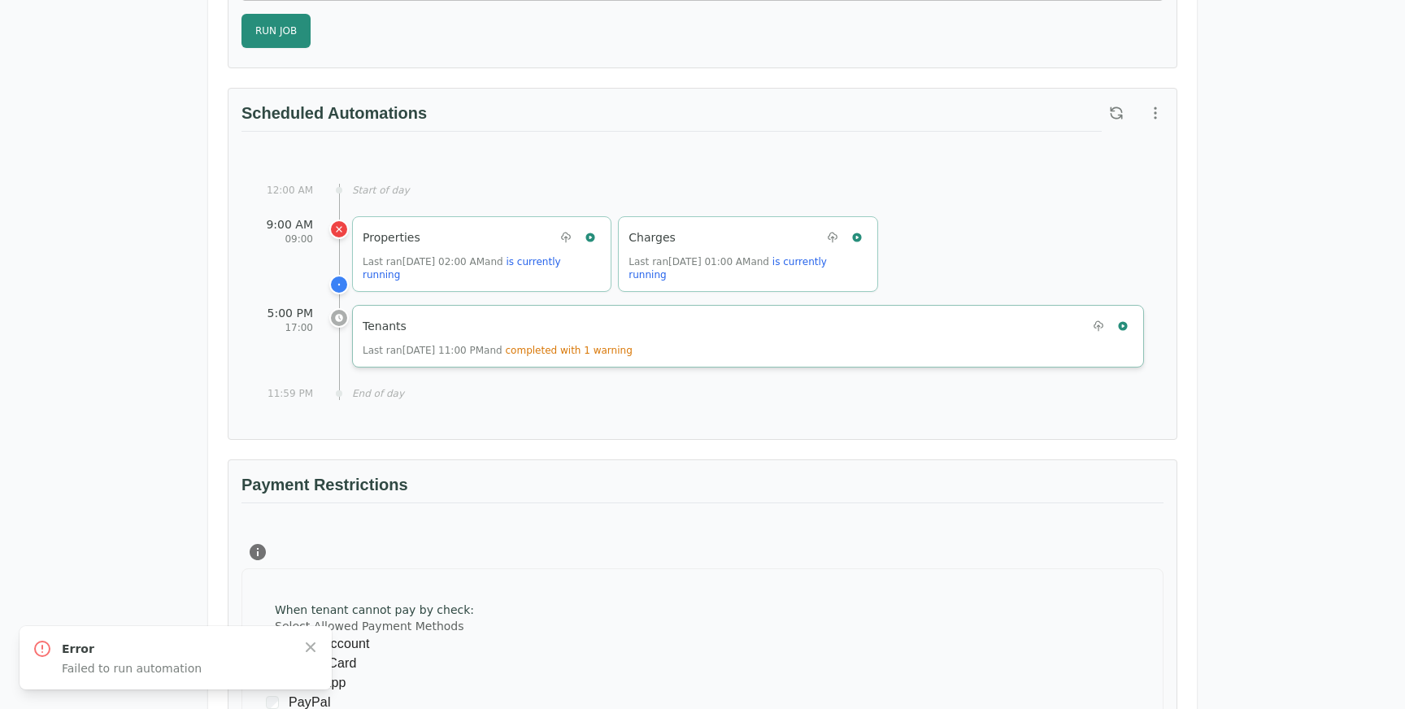
scroll to position [0, 0]
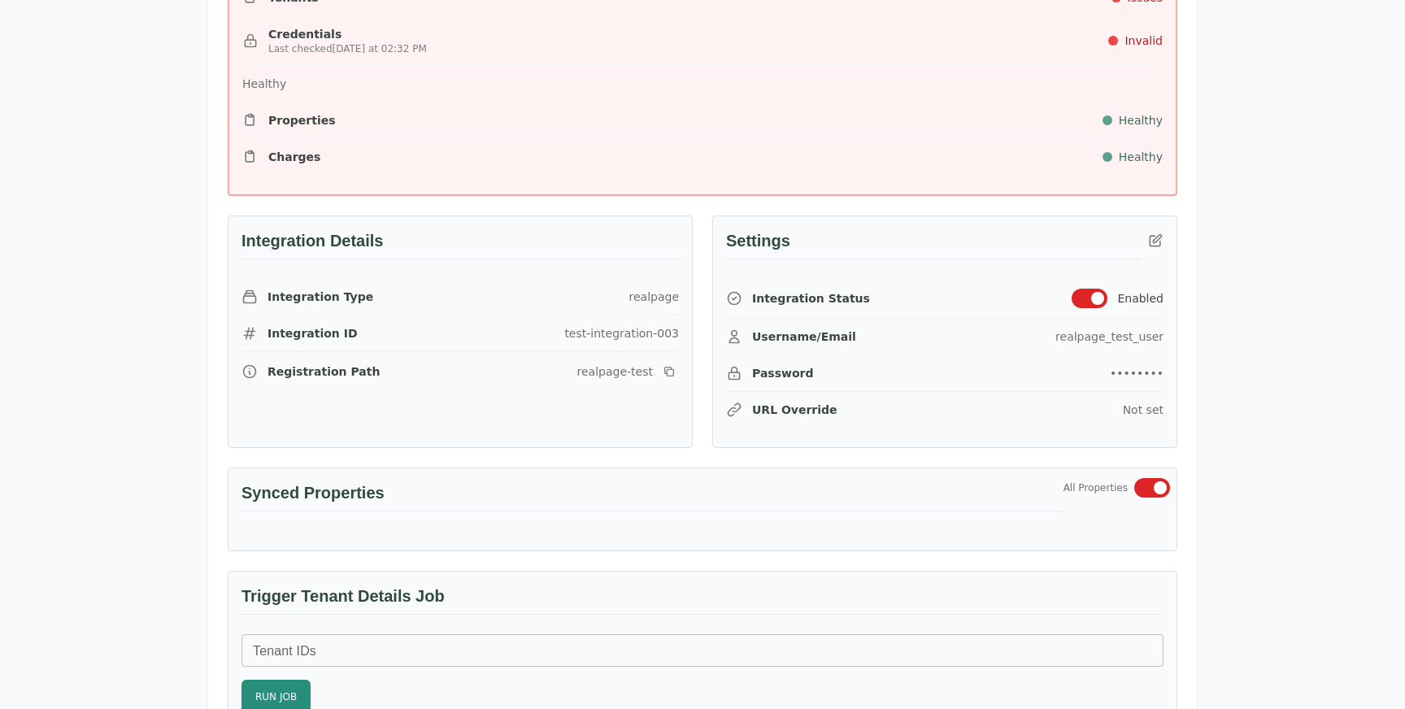
scroll to position [441, 0]
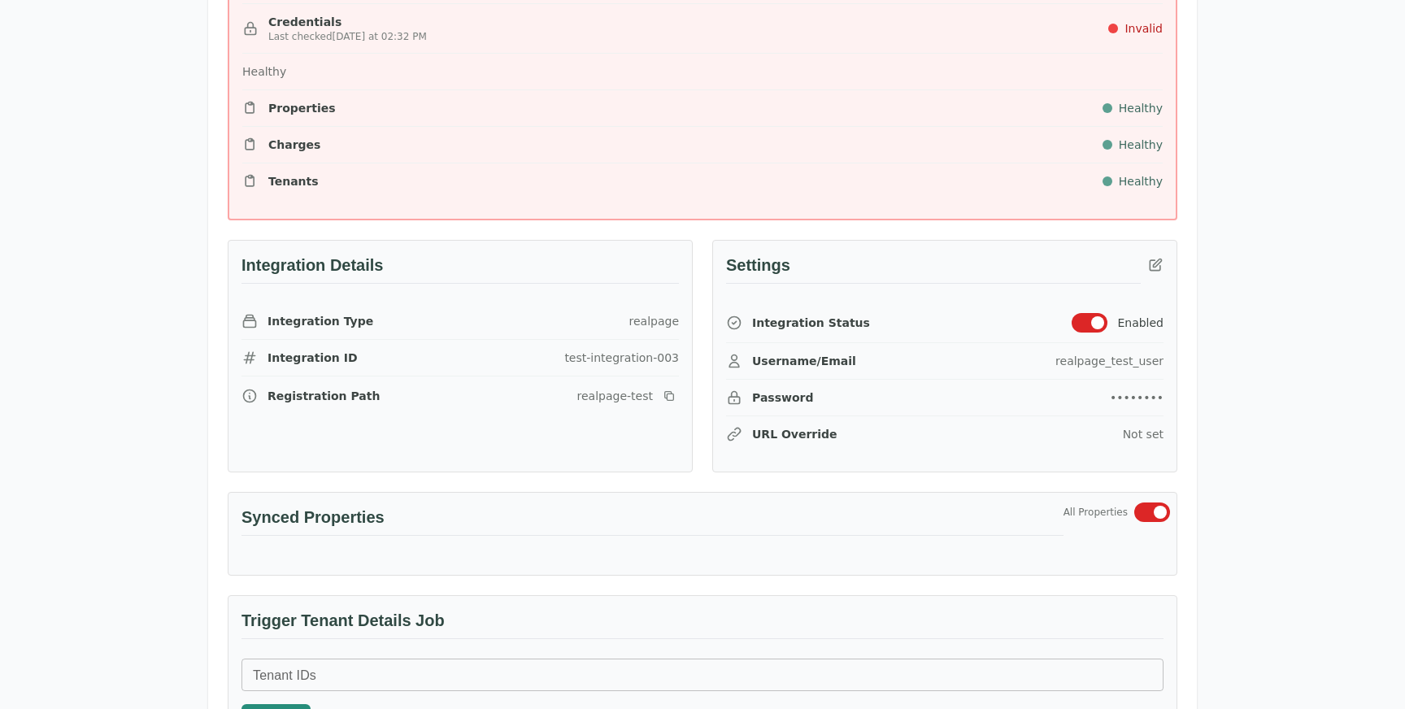
scroll to position [436, 0]
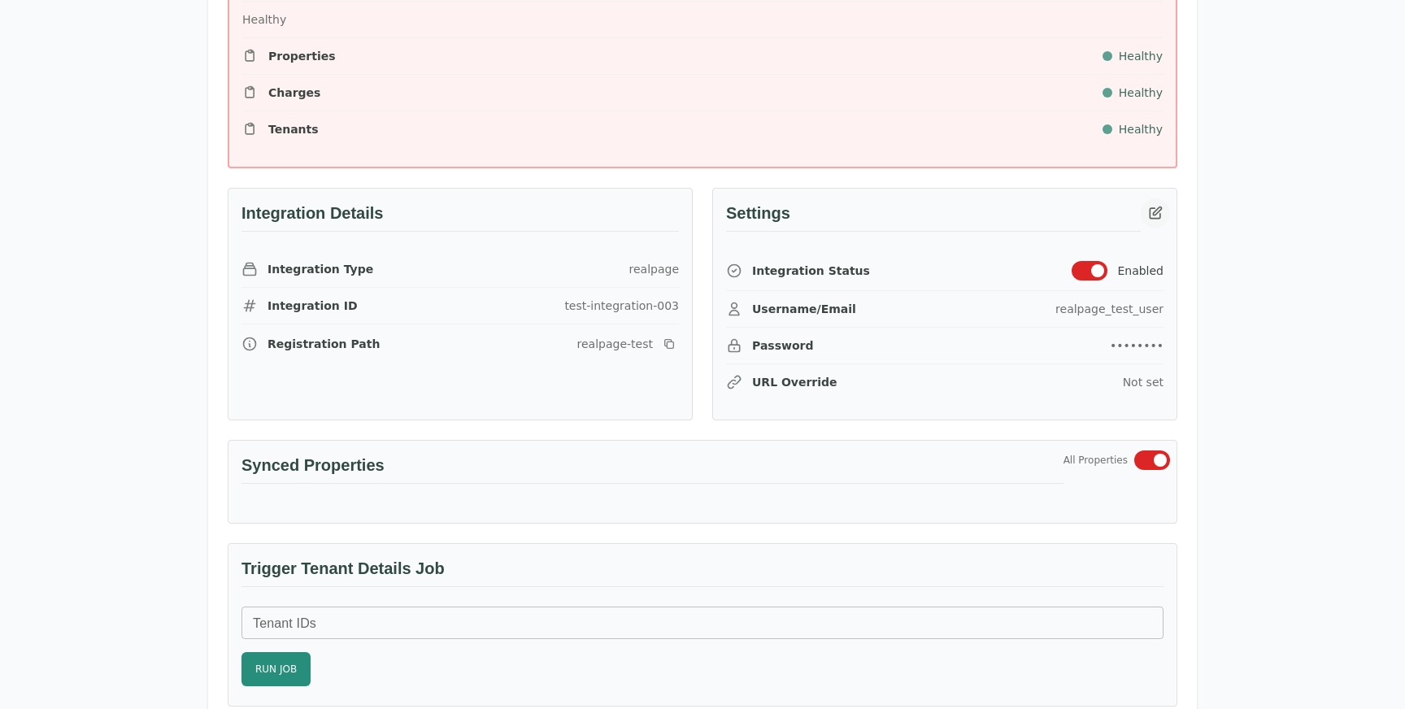
click at [1157, 205] on icon "button" at bounding box center [1155, 213] width 16 height 16
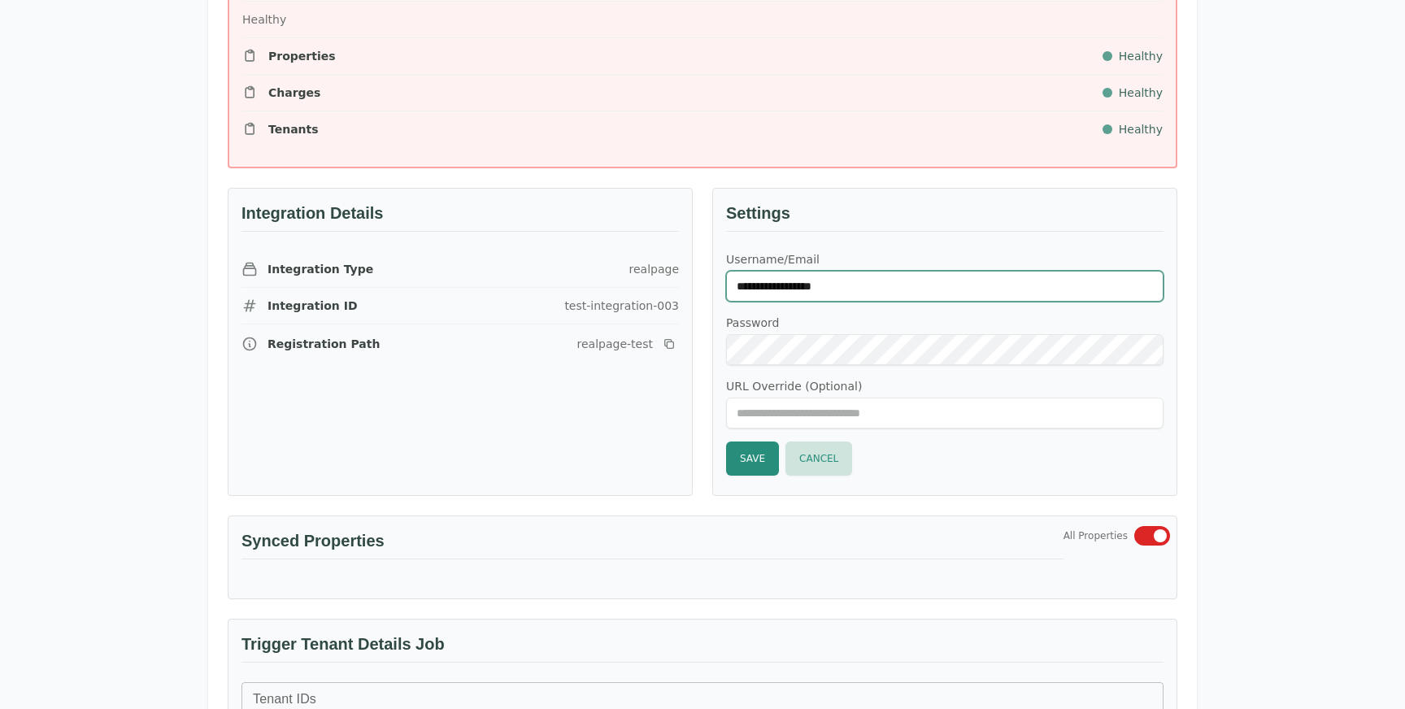
click at [951, 272] on input "**********" at bounding box center [944, 286] width 437 height 31
click at [958, 280] on input "**********" at bounding box center [944, 286] width 437 height 31
type input "******"
click at [981, 285] on input "******" at bounding box center [944, 286] width 437 height 31
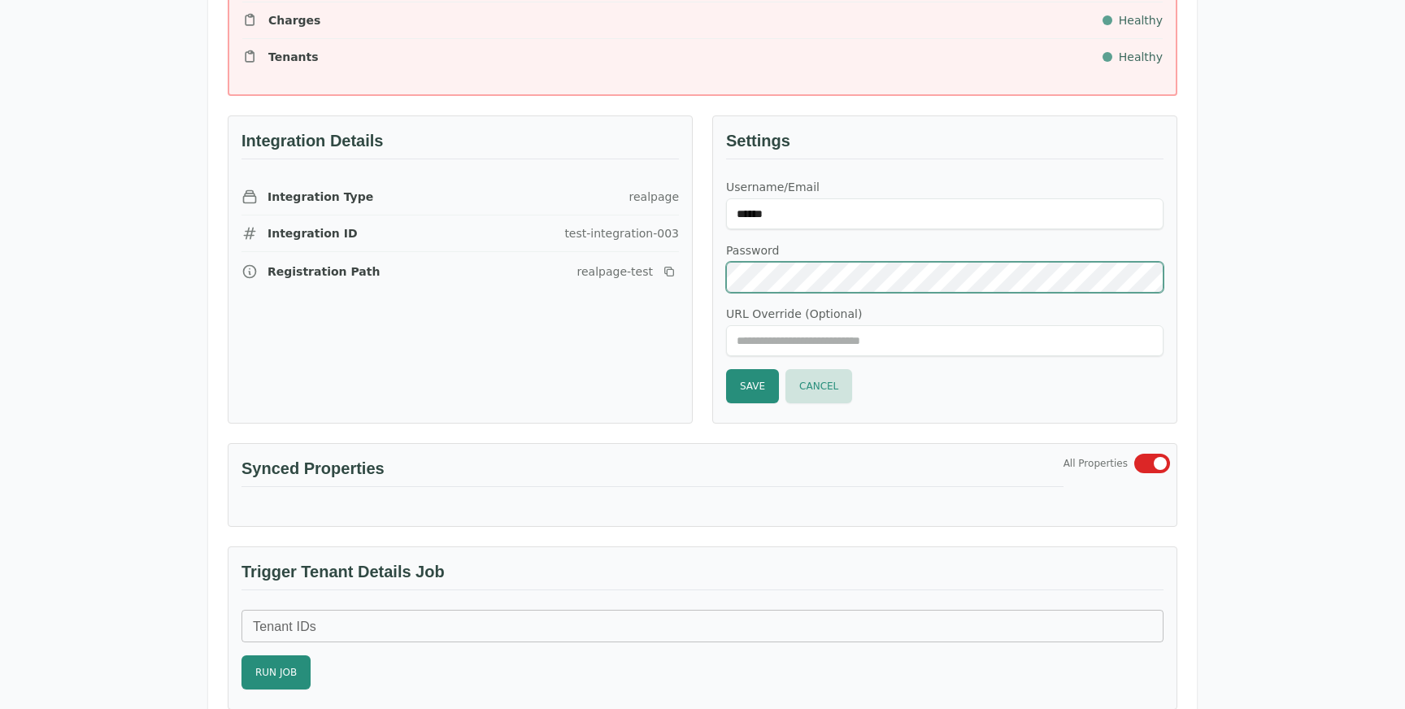
scroll to position [534, 0]
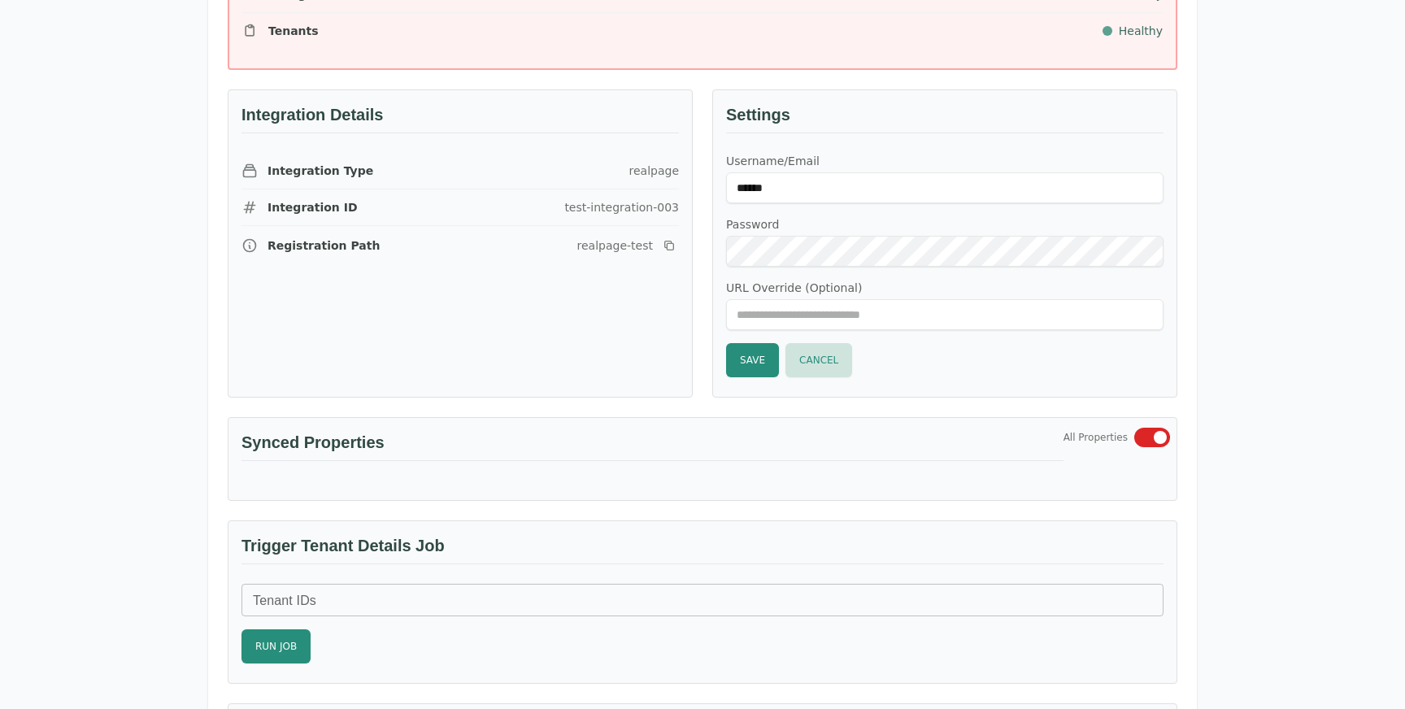
click at [865, 151] on div "Settings" at bounding box center [944, 128] width 437 height 50
click at [818, 221] on label "Password" at bounding box center [944, 224] width 437 height 16
click at [756, 361] on button "Save" at bounding box center [752, 360] width 53 height 34
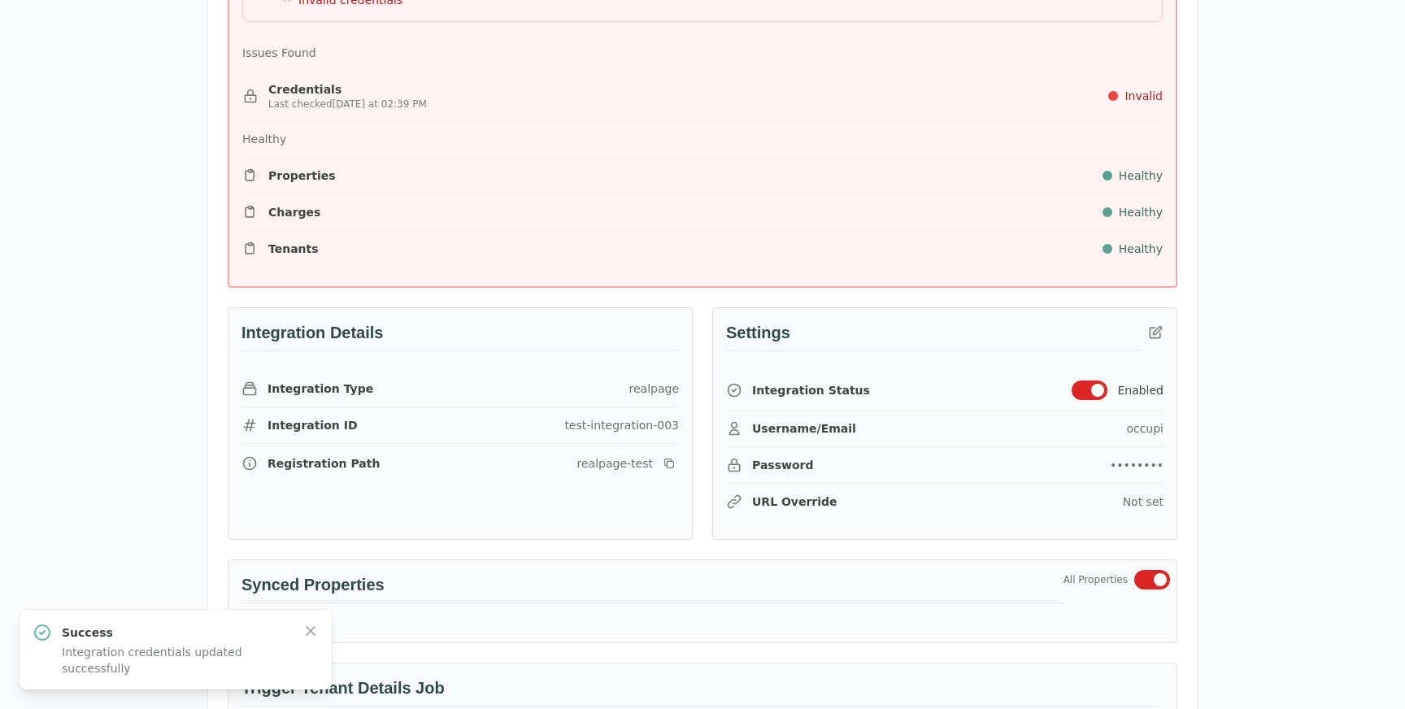
scroll to position [355, 0]
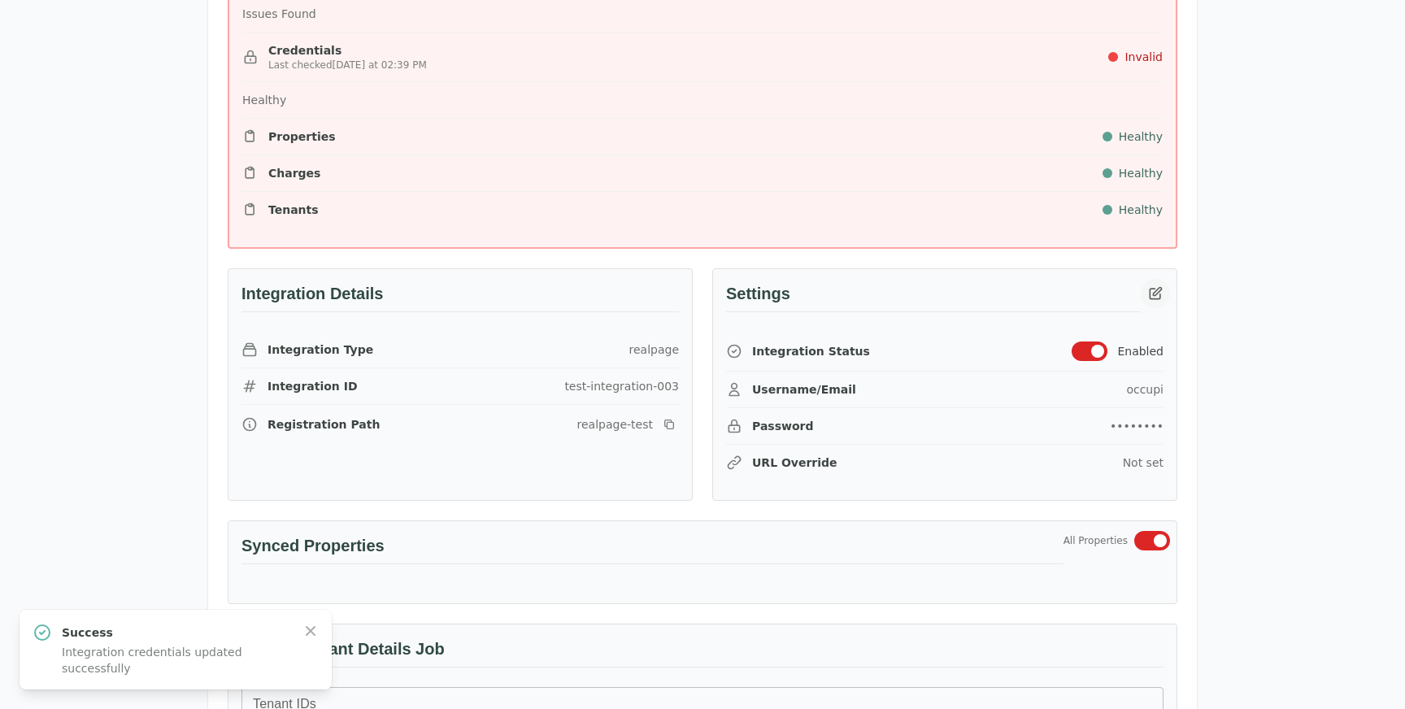
click at [1150, 295] on icon "button" at bounding box center [1155, 292] width 11 height 11
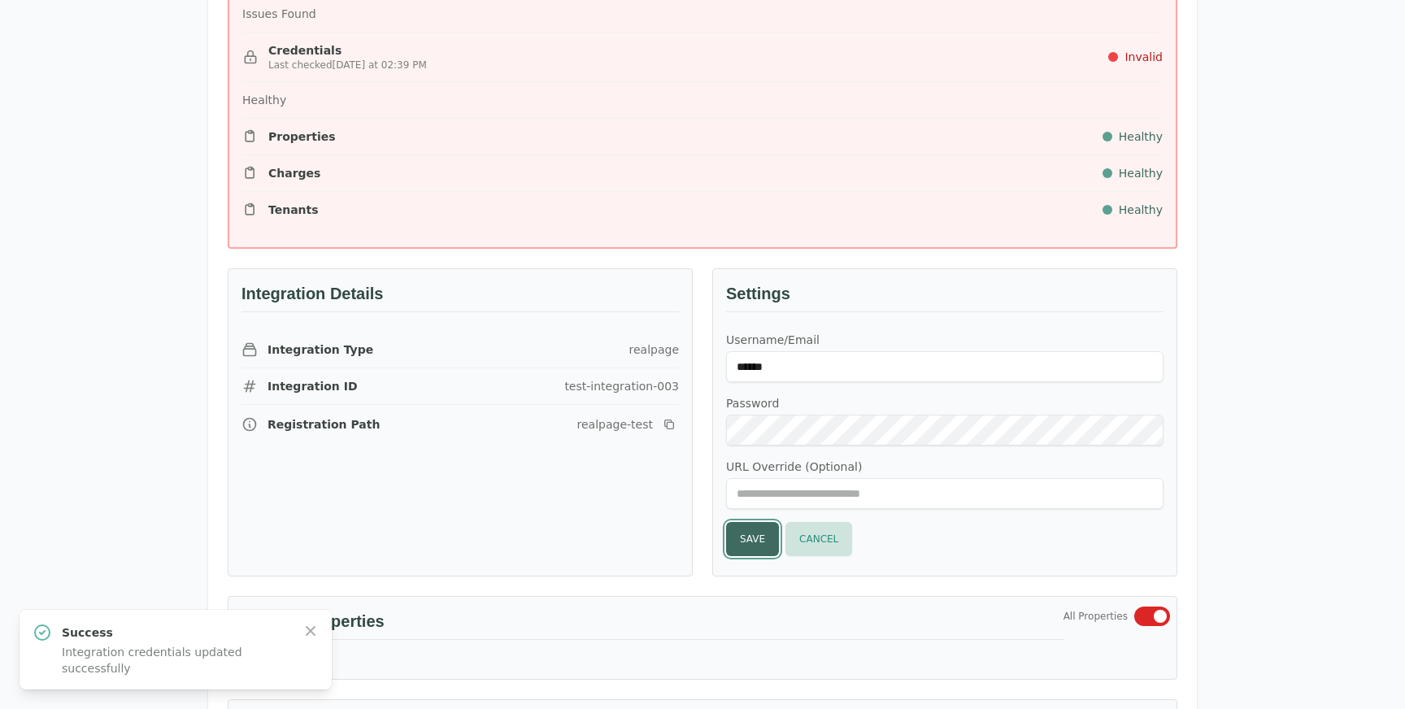
click at [745, 543] on button "Save" at bounding box center [752, 539] width 53 height 34
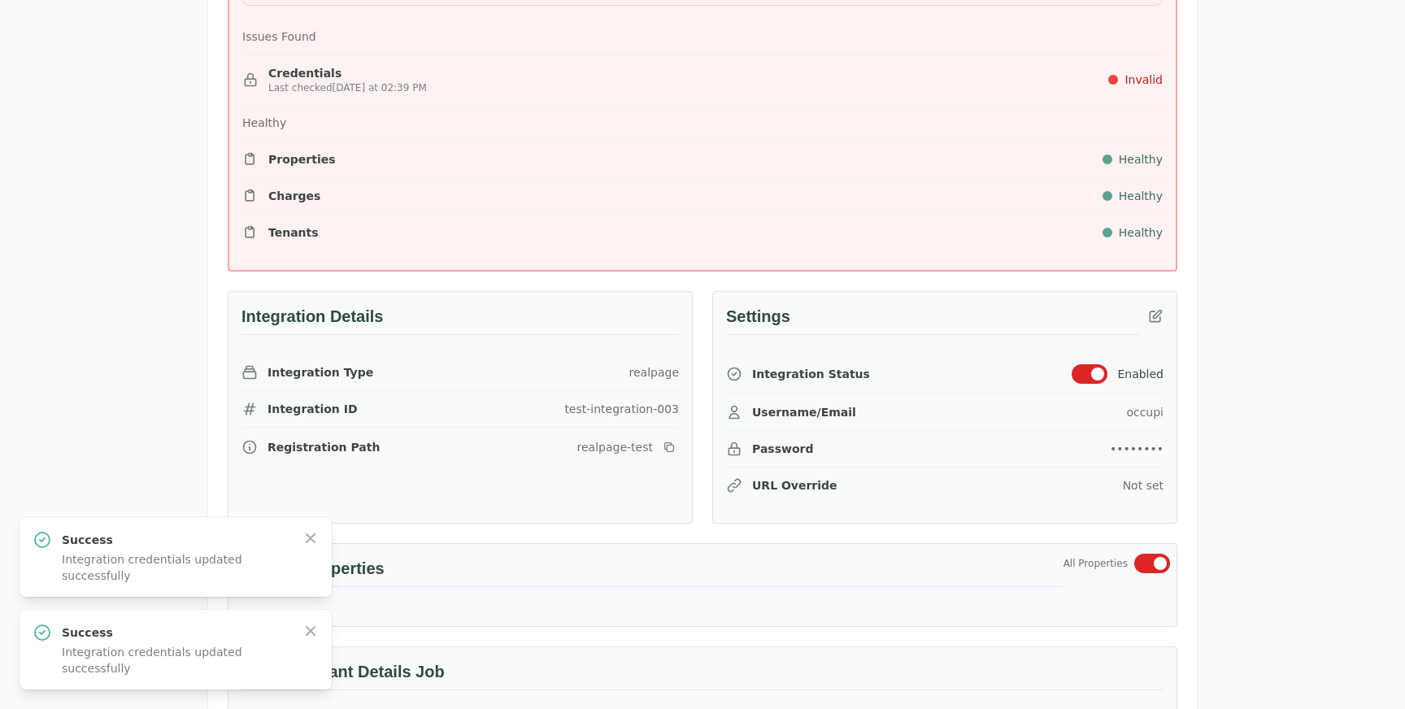
scroll to position [474, 0]
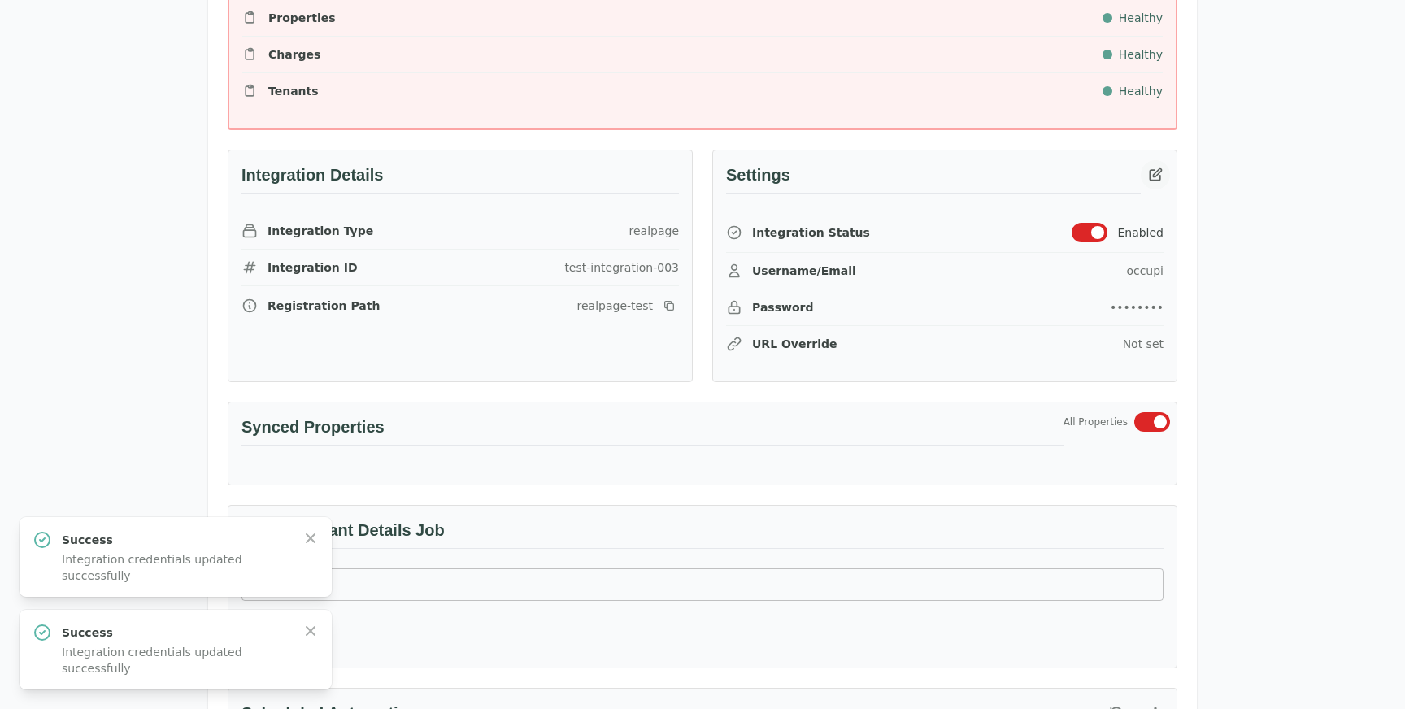
click at [1156, 167] on icon "button" at bounding box center [1155, 175] width 16 height 16
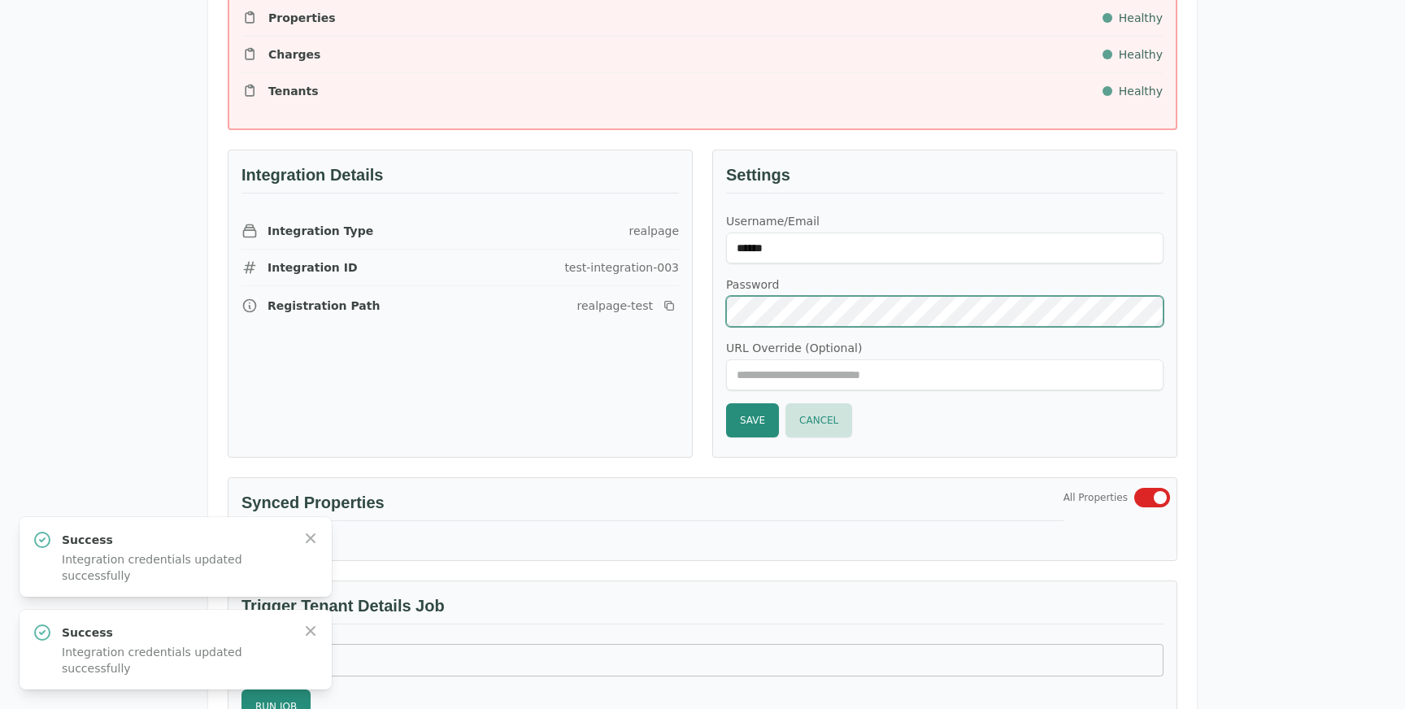
click at [685, 309] on div "Integration Details Integration Type realpage Integration ID test-integration-0…" at bounding box center [692, 294] width 969 height 328
click at [747, 406] on button "Save" at bounding box center [752, 420] width 53 height 34
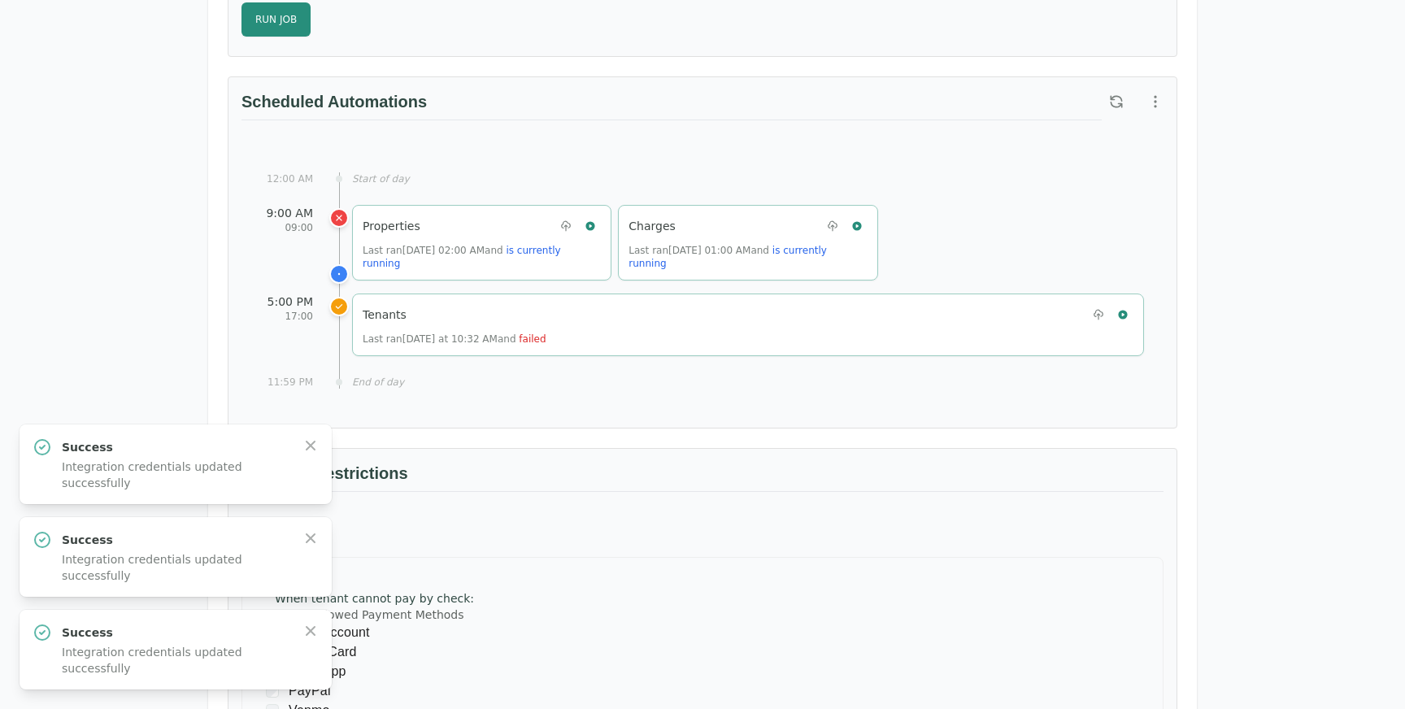
scroll to position [768, 0]
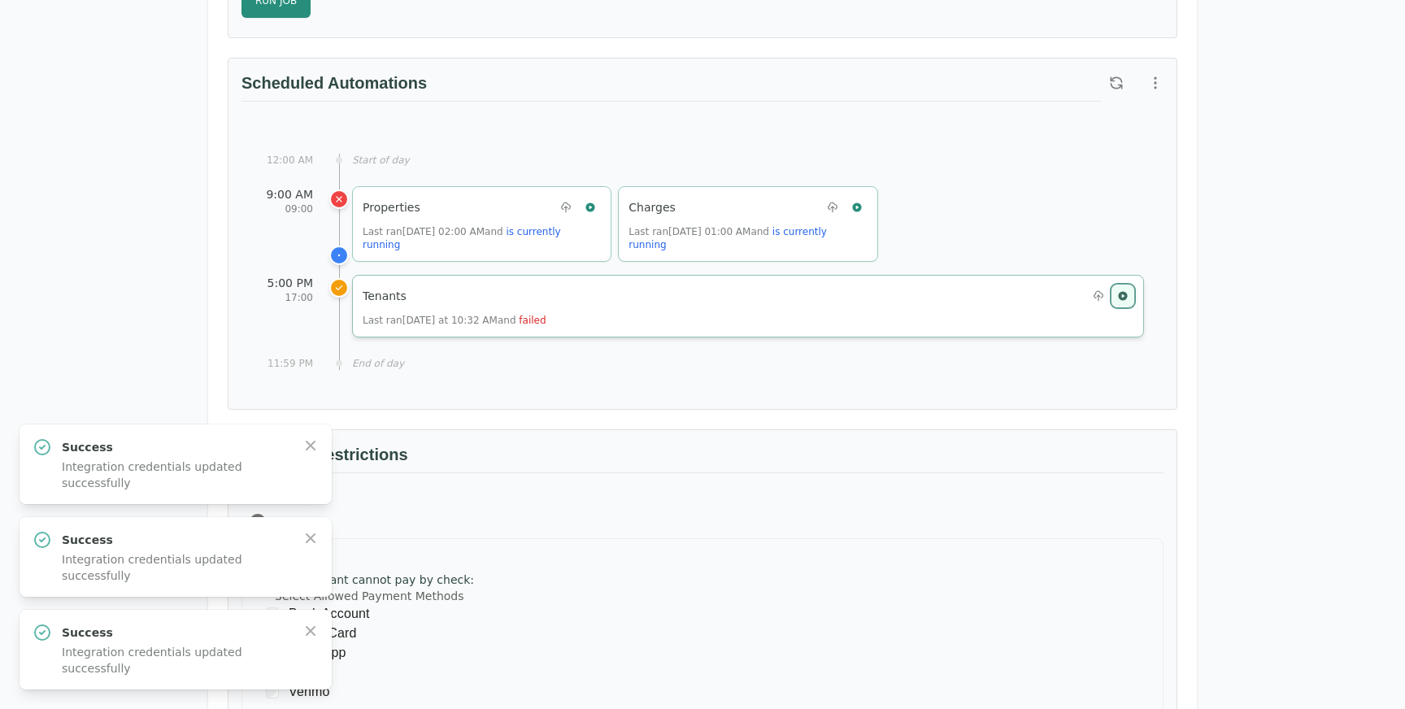
click at [1120, 290] on icon "button" at bounding box center [1122, 295] width 11 height 11
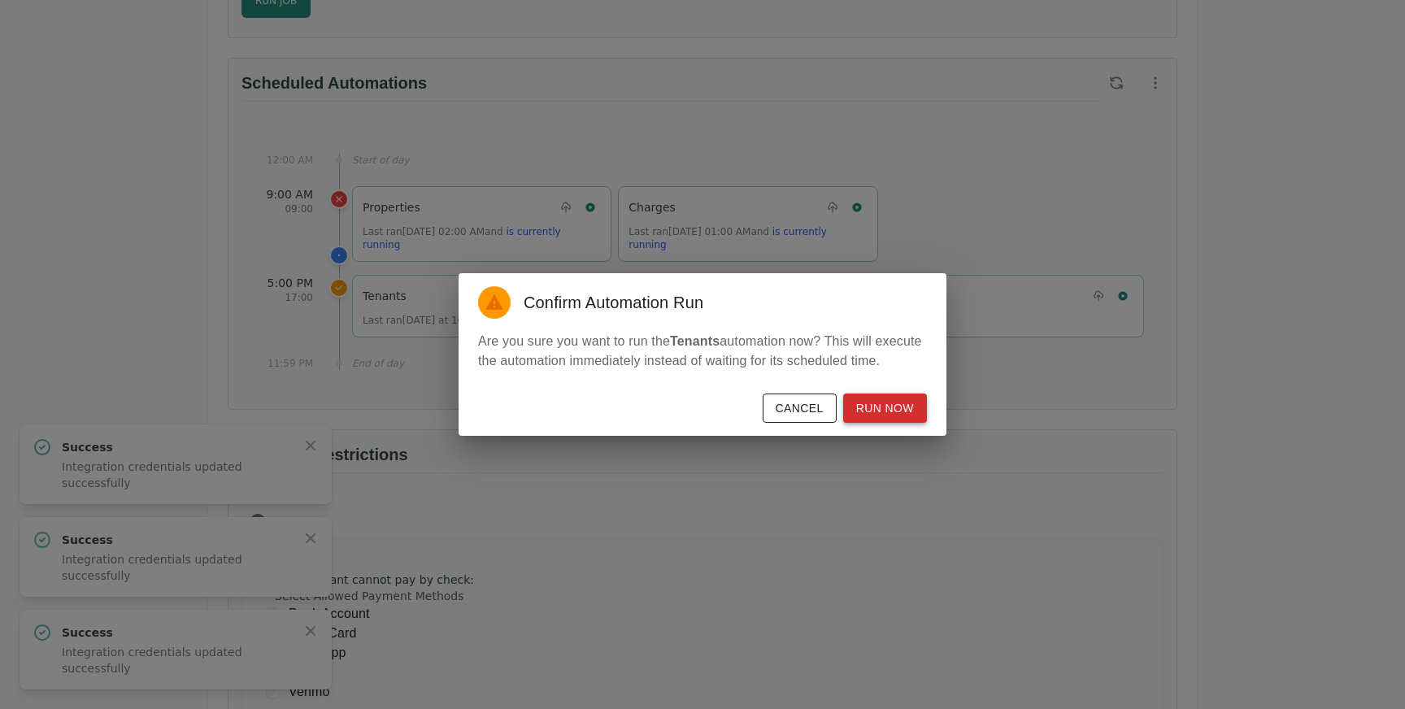
click at [878, 422] on button "Run Now" at bounding box center [885, 408] width 84 height 30
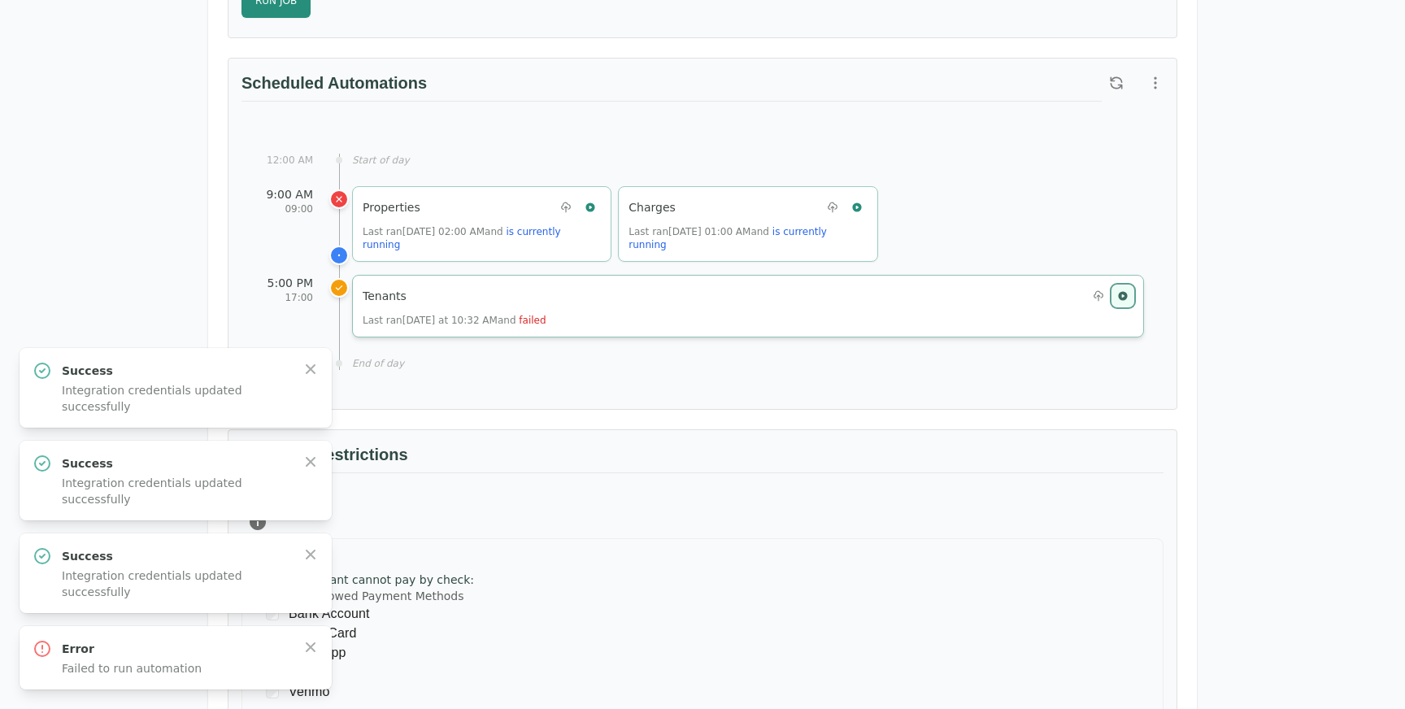
click at [1128, 293] on button "button" at bounding box center [1122, 295] width 21 height 21
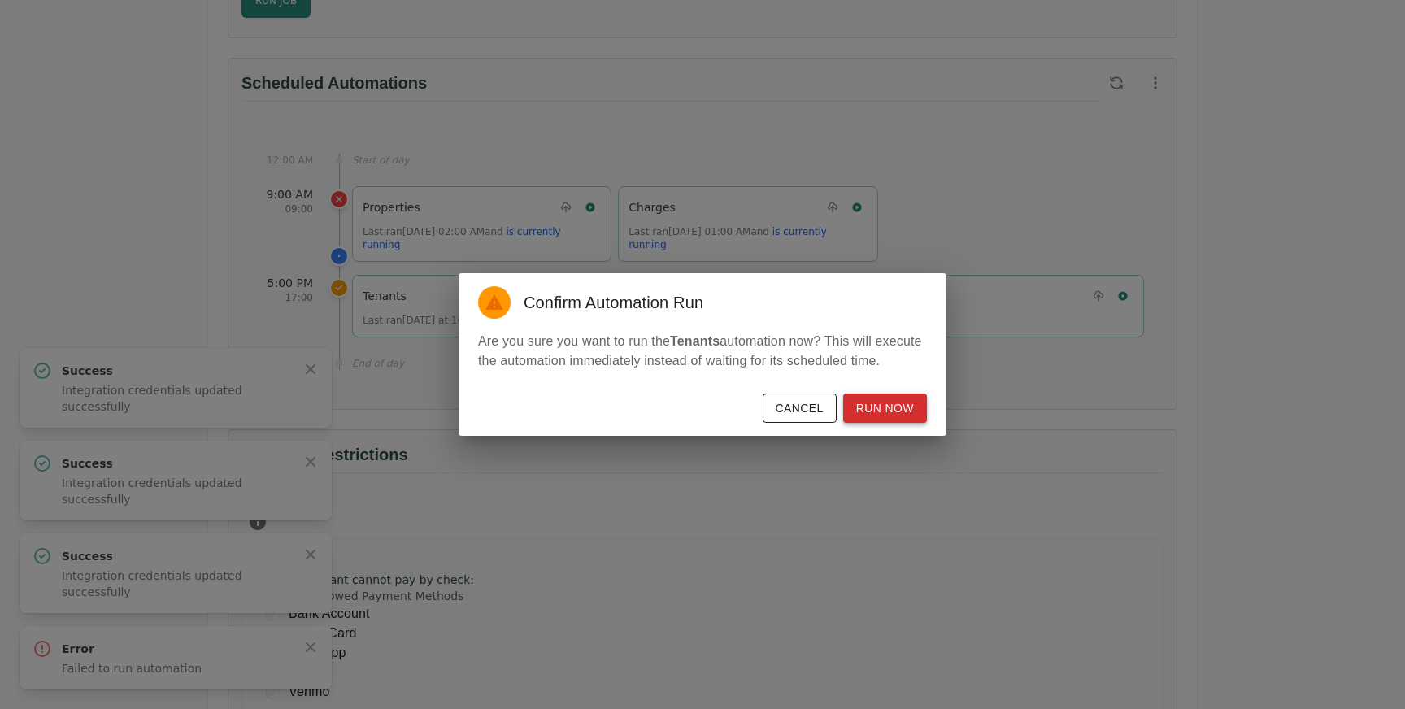
click at [901, 415] on button "Run Now" at bounding box center [885, 408] width 84 height 30
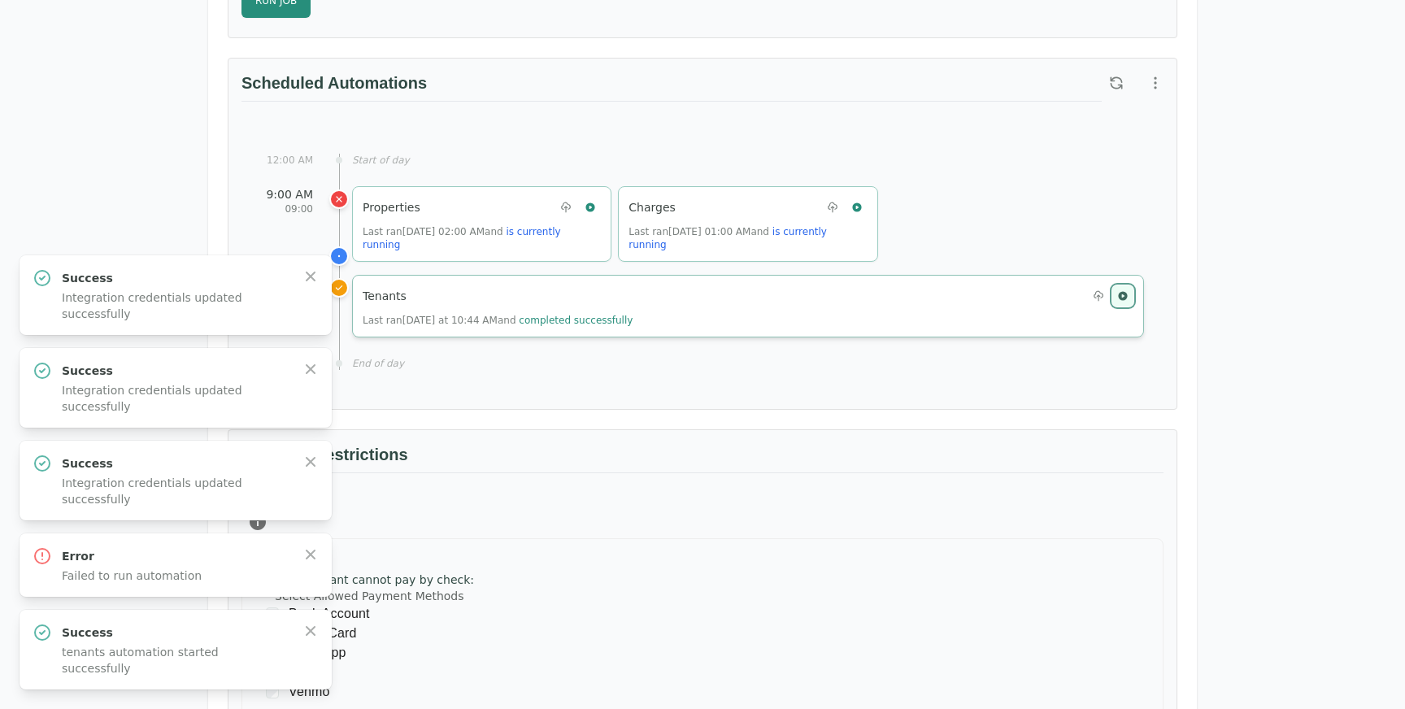
click at [1123, 291] on icon "button" at bounding box center [1122, 295] width 9 height 9
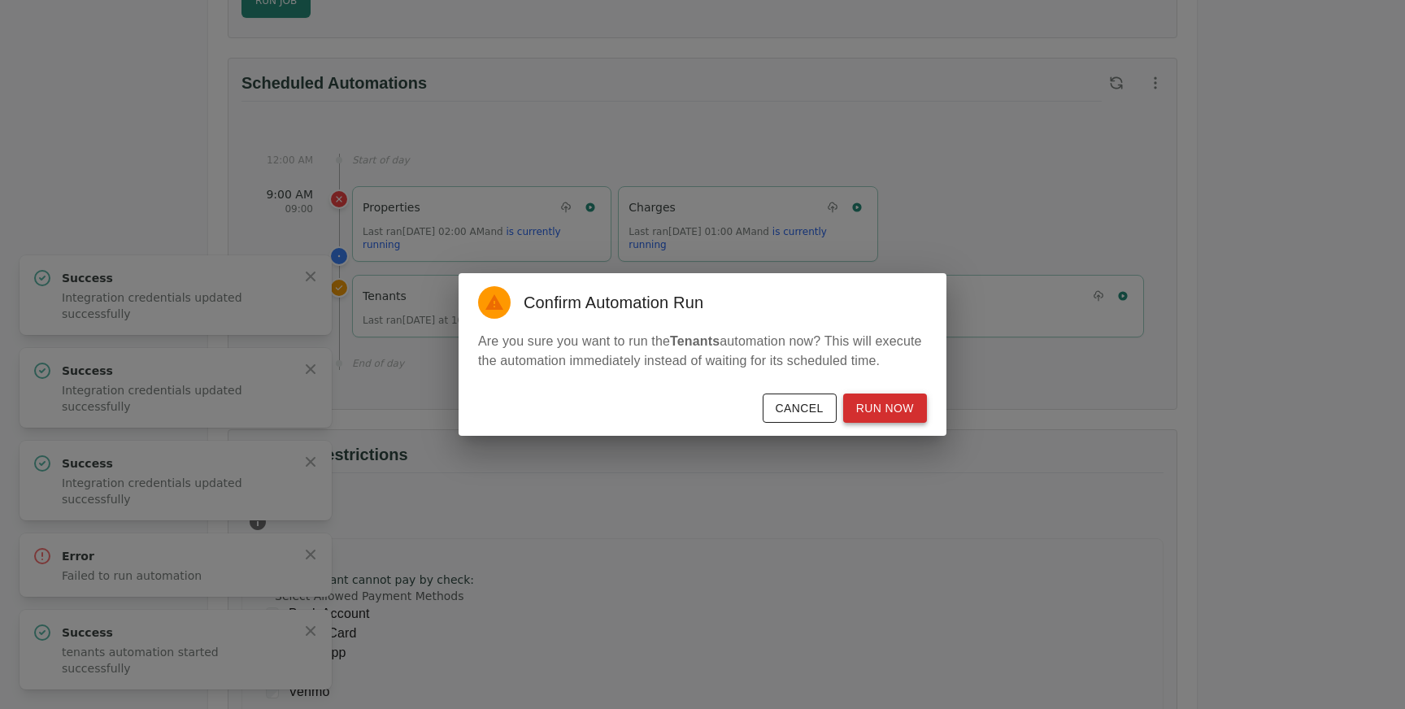
click at [880, 416] on button "Run Now" at bounding box center [885, 408] width 84 height 30
